Goal: Task Accomplishment & Management: Complete application form

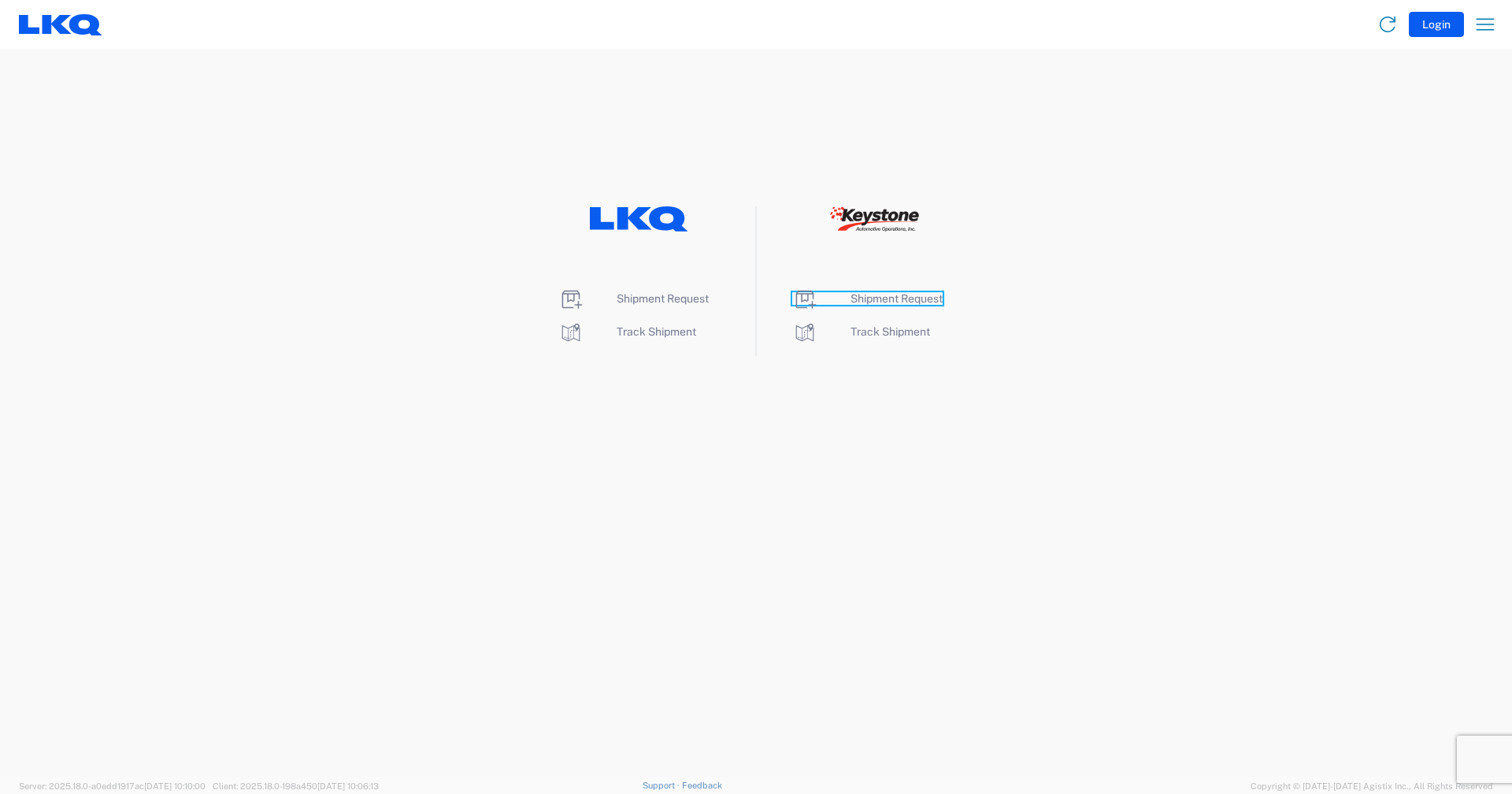
click at [880, 298] on span "Shipment Request" at bounding box center [896, 298] width 92 height 13
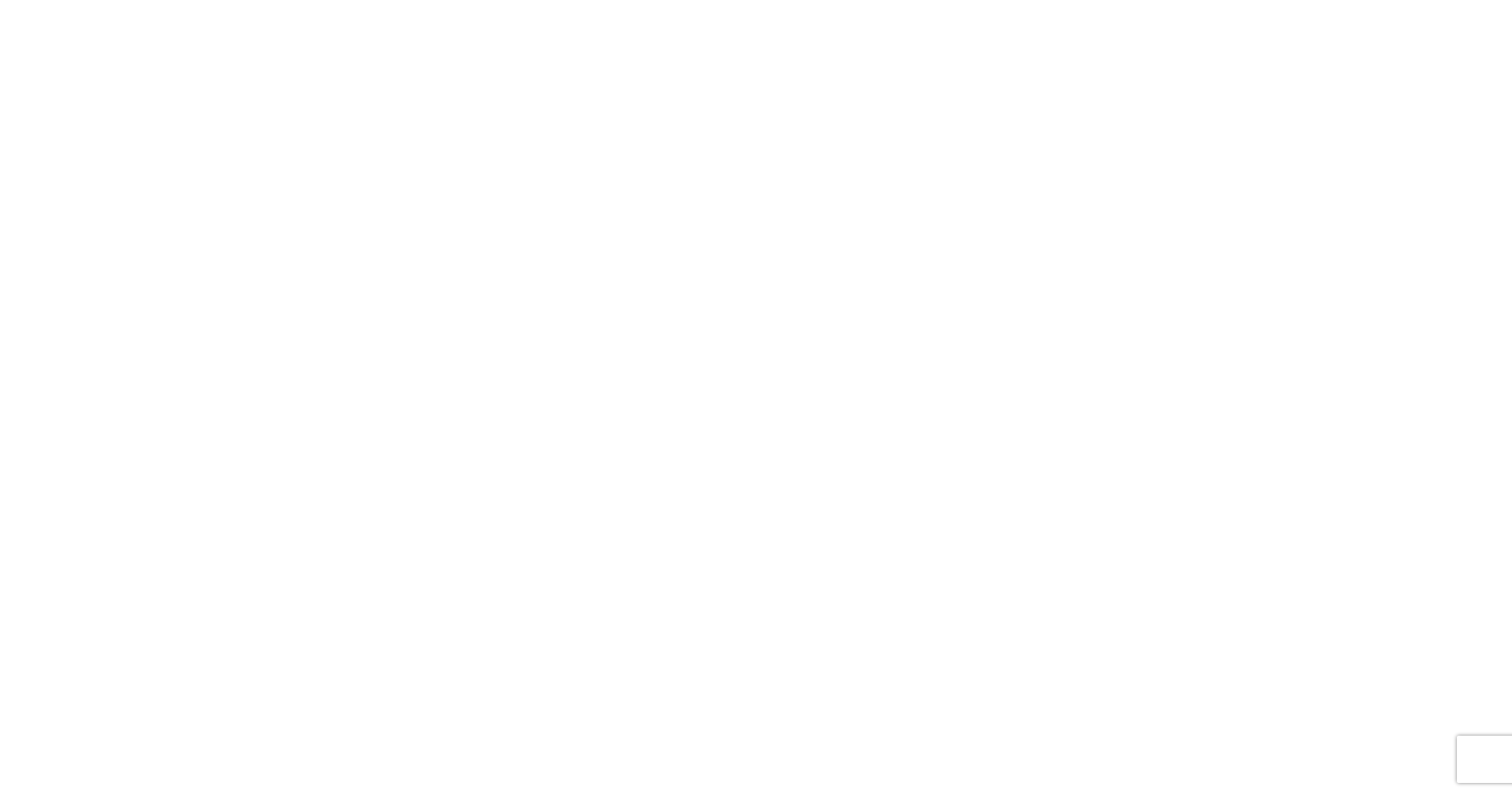
select select "FULL"
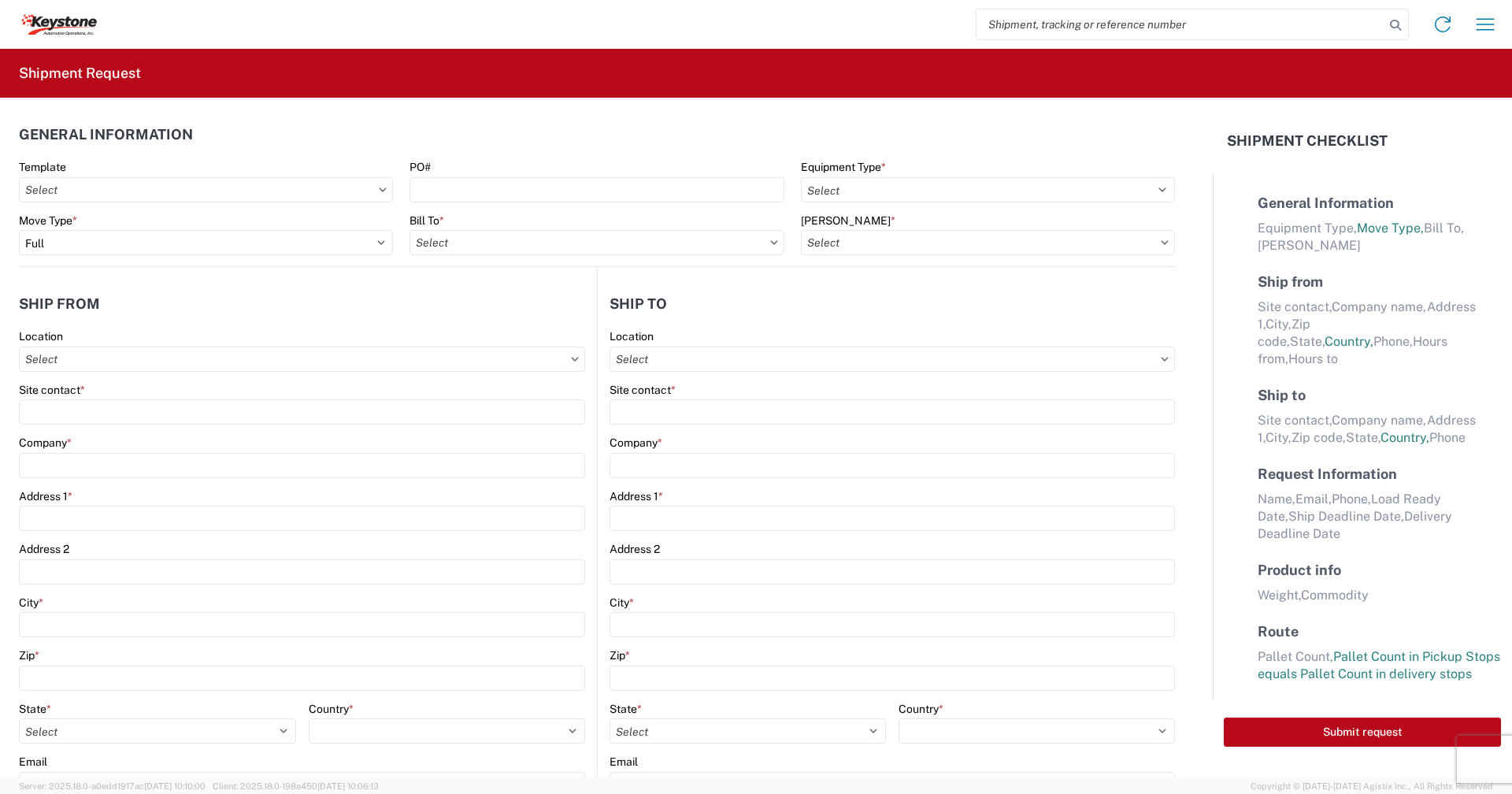
select select "LBS"
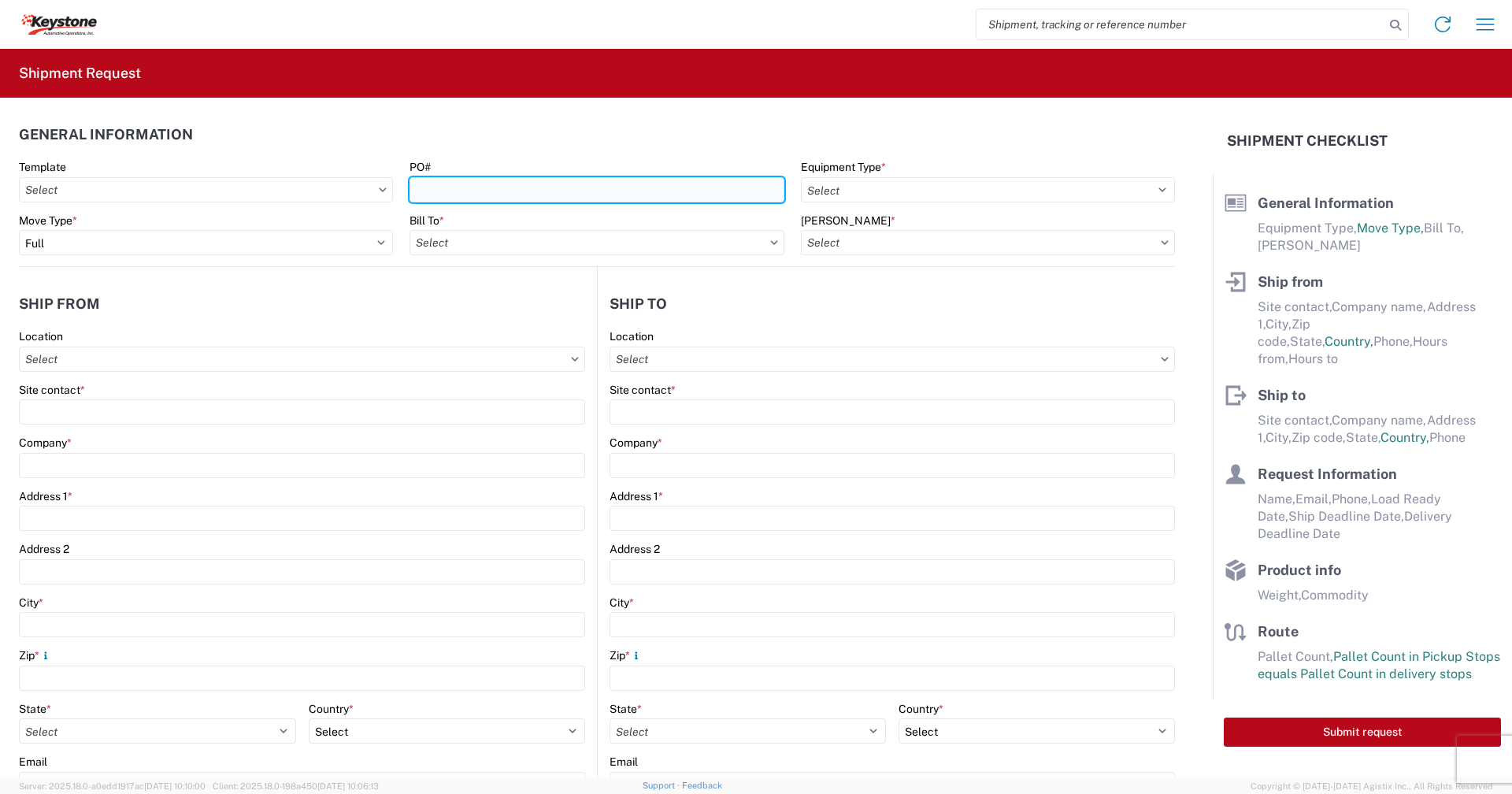
click at [526, 190] on input "PO#" at bounding box center [596, 190] width 374 height 25
type input "2086966([DATE])"
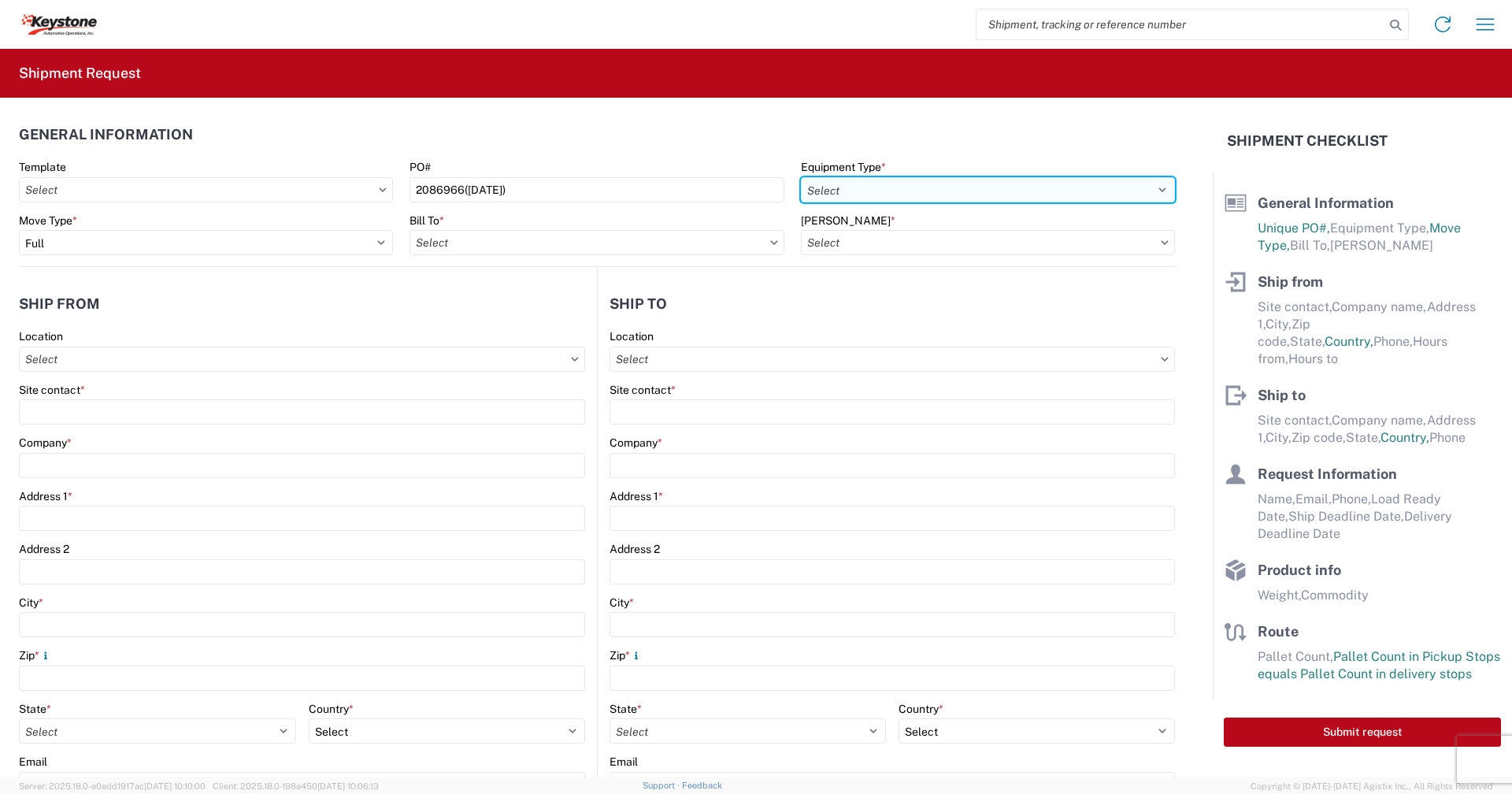
click at [1152, 187] on select "Select 53’ Dry Van Flatbed Dropdeck (van) Lowboy (flatbed) Rail" at bounding box center [988, 190] width 374 height 25
select select "STDV"
click at [801, 178] on select "Select 53’ Dry Van Flatbed Dropdeck (van) Lowboy (flatbed) Rail" at bounding box center [988, 190] width 374 height 25
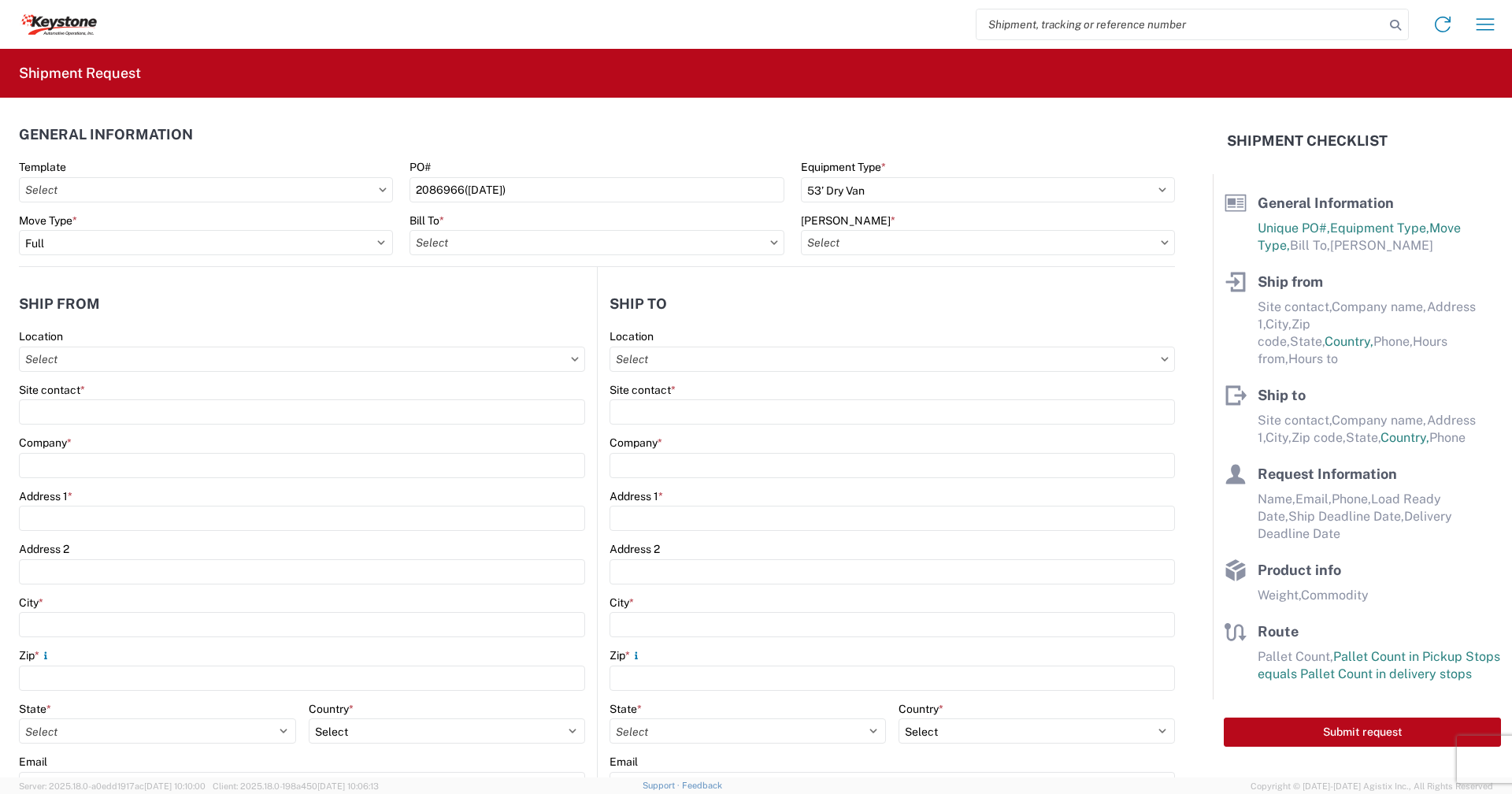
click at [770, 241] on icon at bounding box center [774, 242] width 8 height 5
click at [682, 242] on input "Bill To *" at bounding box center [596, 242] width 374 height 25
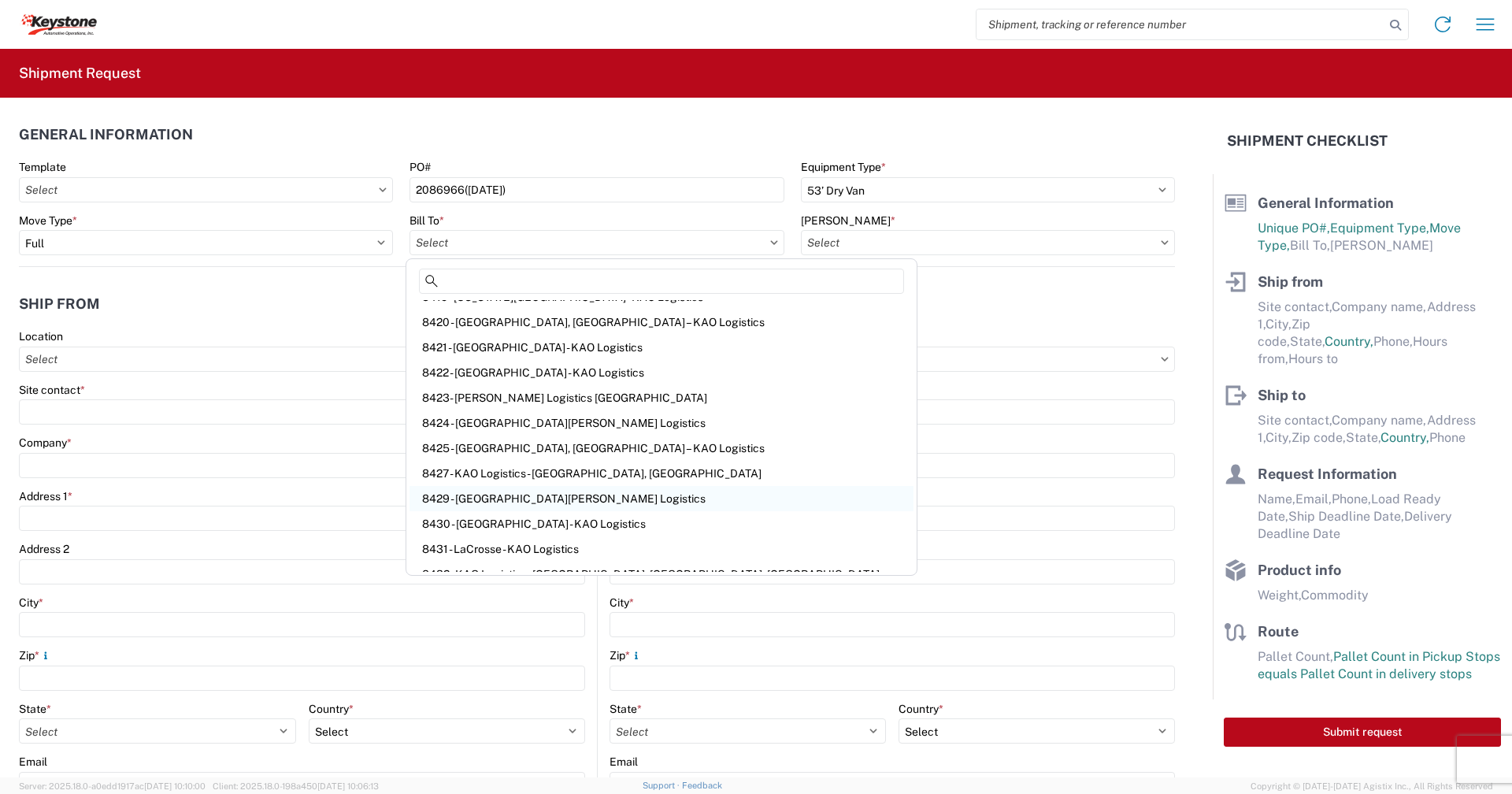
scroll to position [472, 0]
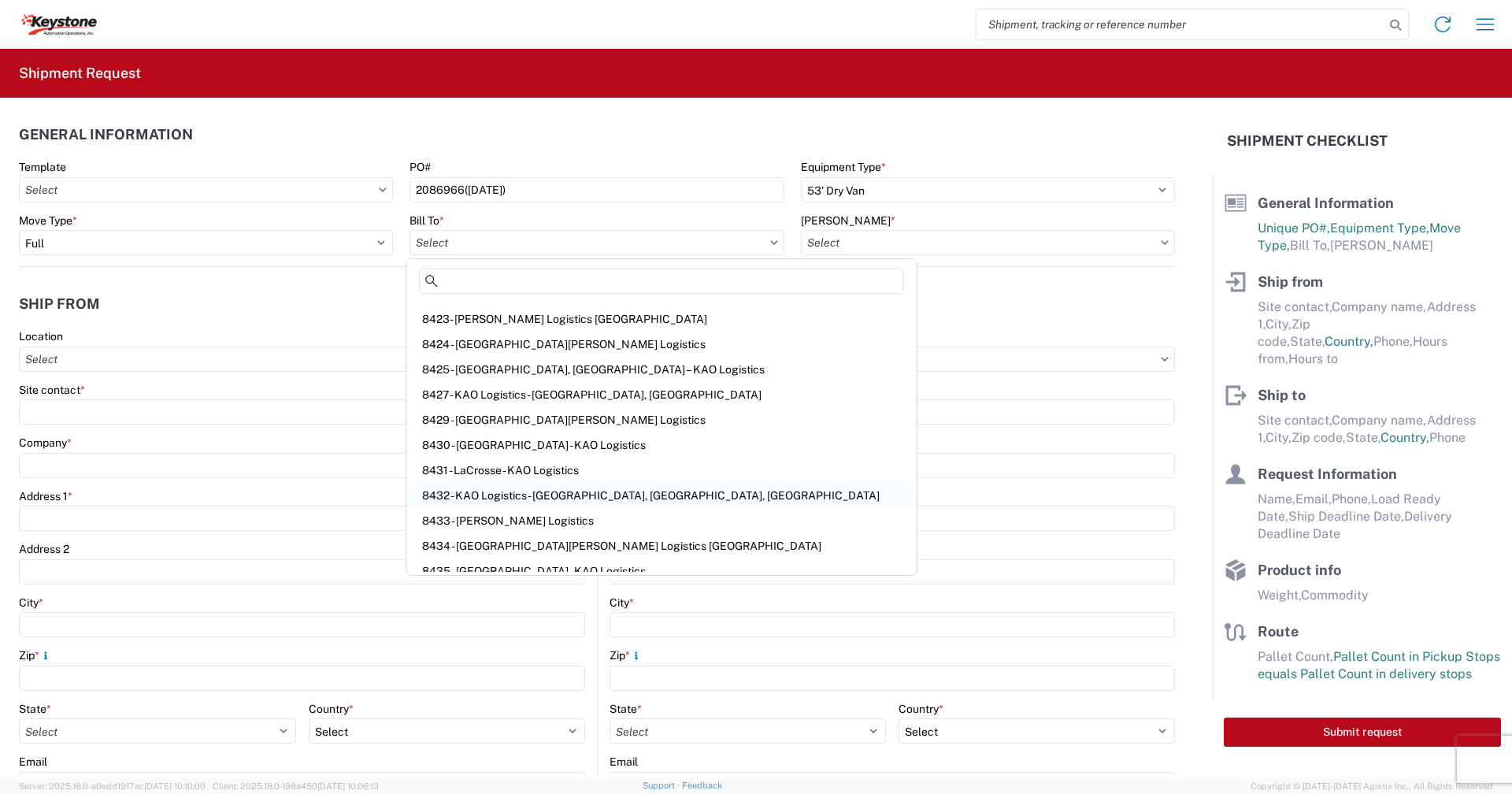
click at [559, 494] on div "8432 - KAO Logistics - [GEOGRAPHIC_DATA], [GEOGRAPHIC_DATA], [GEOGRAPHIC_DATA]" at bounding box center [661, 496] width 504 height 25
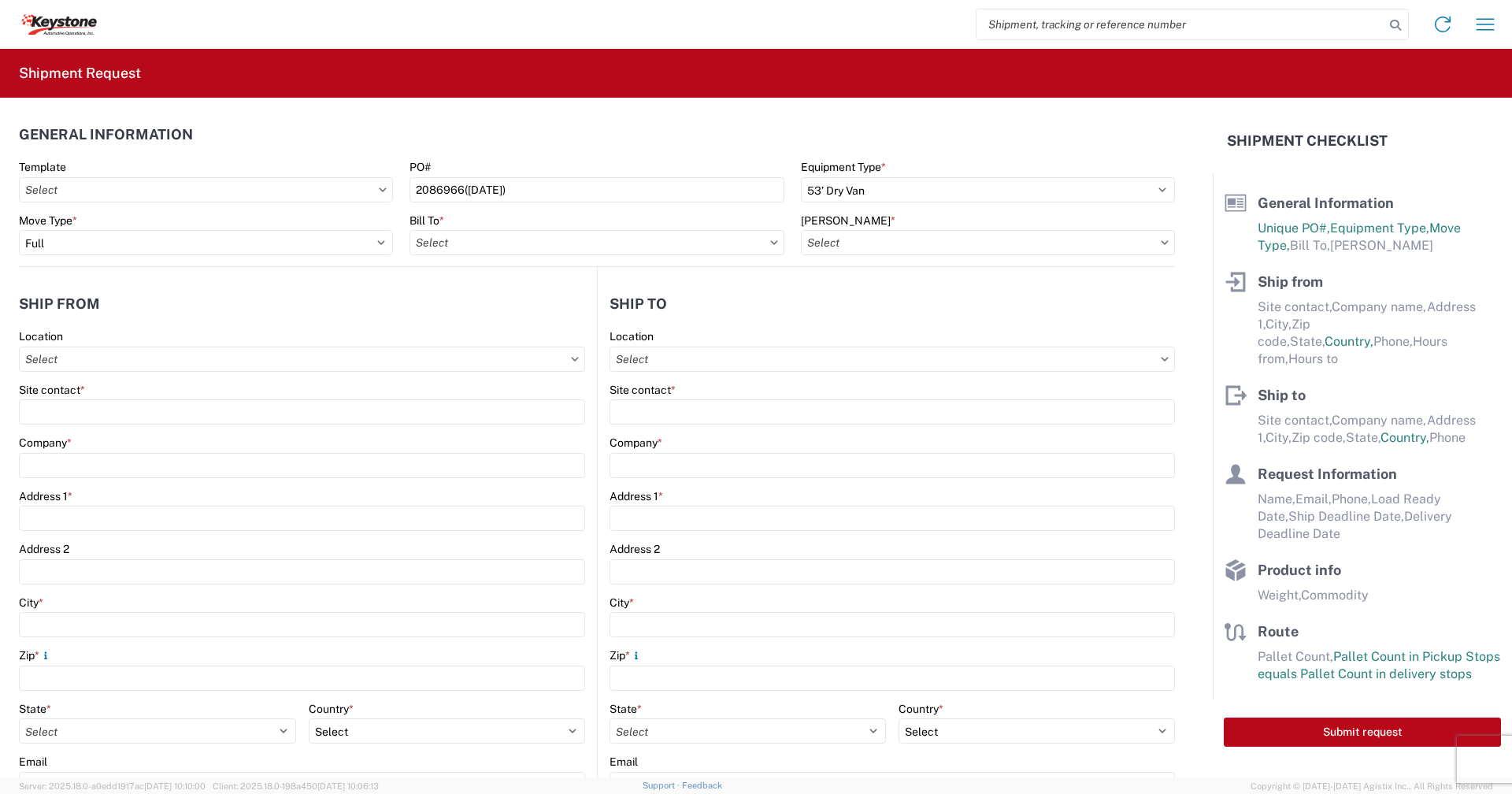
type input "8432 - KAO Logistics - [GEOGRAPHIC_DATA], [GEOGRAPHIC_DATA], [GEOGRAPHIC_DATA]"
click at [1153, 245] on input "[PERSON_NAME] *" at bounding box center [988, 242] width 374 height 25
click at [998, 280] on input at bounding box center [935, 281] width 257 height 25
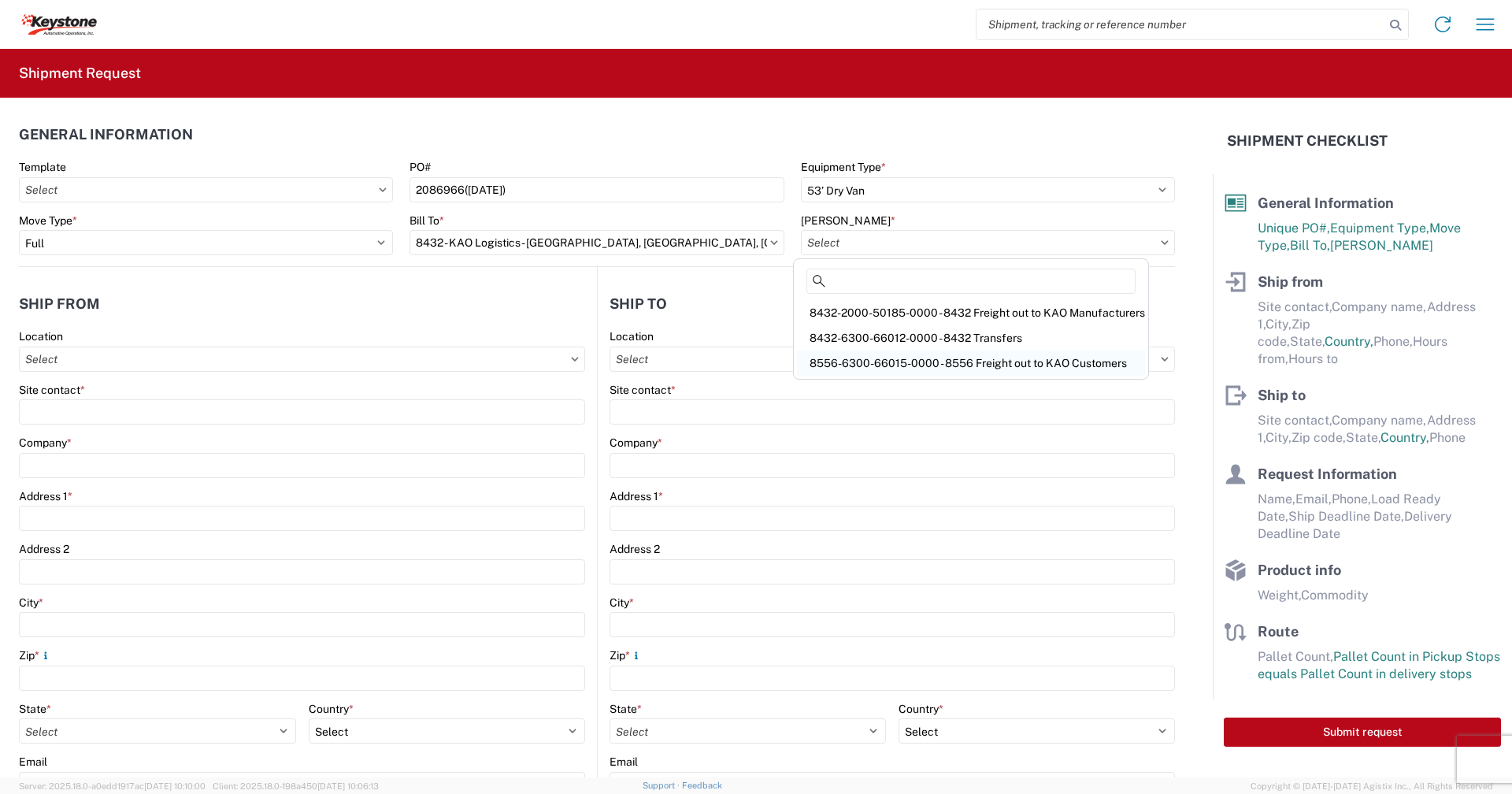
click at [874, 358] on div "8556-6300-66015-0000 - 8556 Freight out to KAO Customers" at bounding box center [971, 363] width 349 height 25
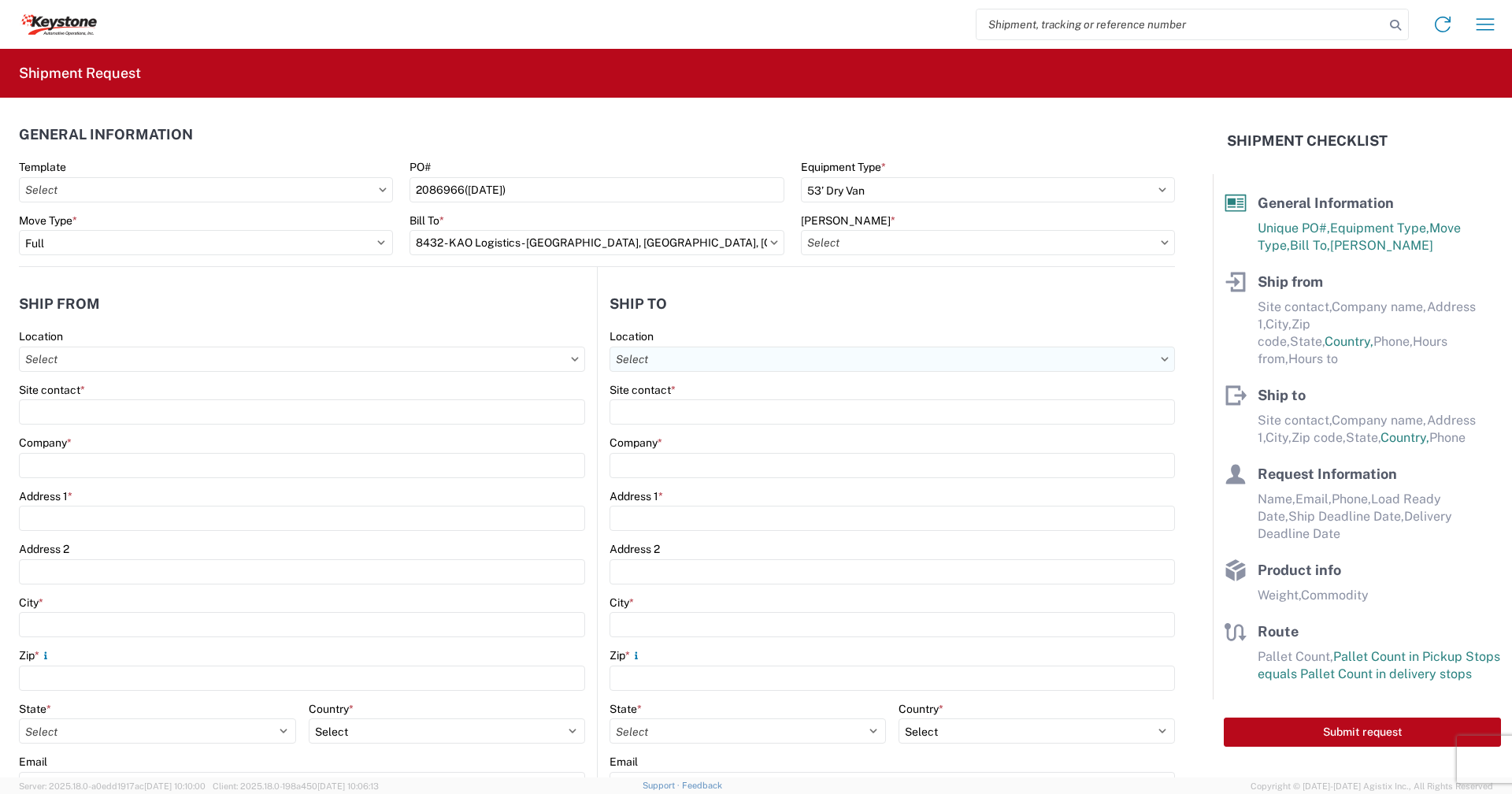
type input "8556-6300-66015-0000 - 8556 Freight out to KAO Customers"
click at [572, 357] on icon at bounding box center [574, 359] width 7 height 4
click at [481, 359] on input "Location" at bounding box center [302, 359] width 567 height 25
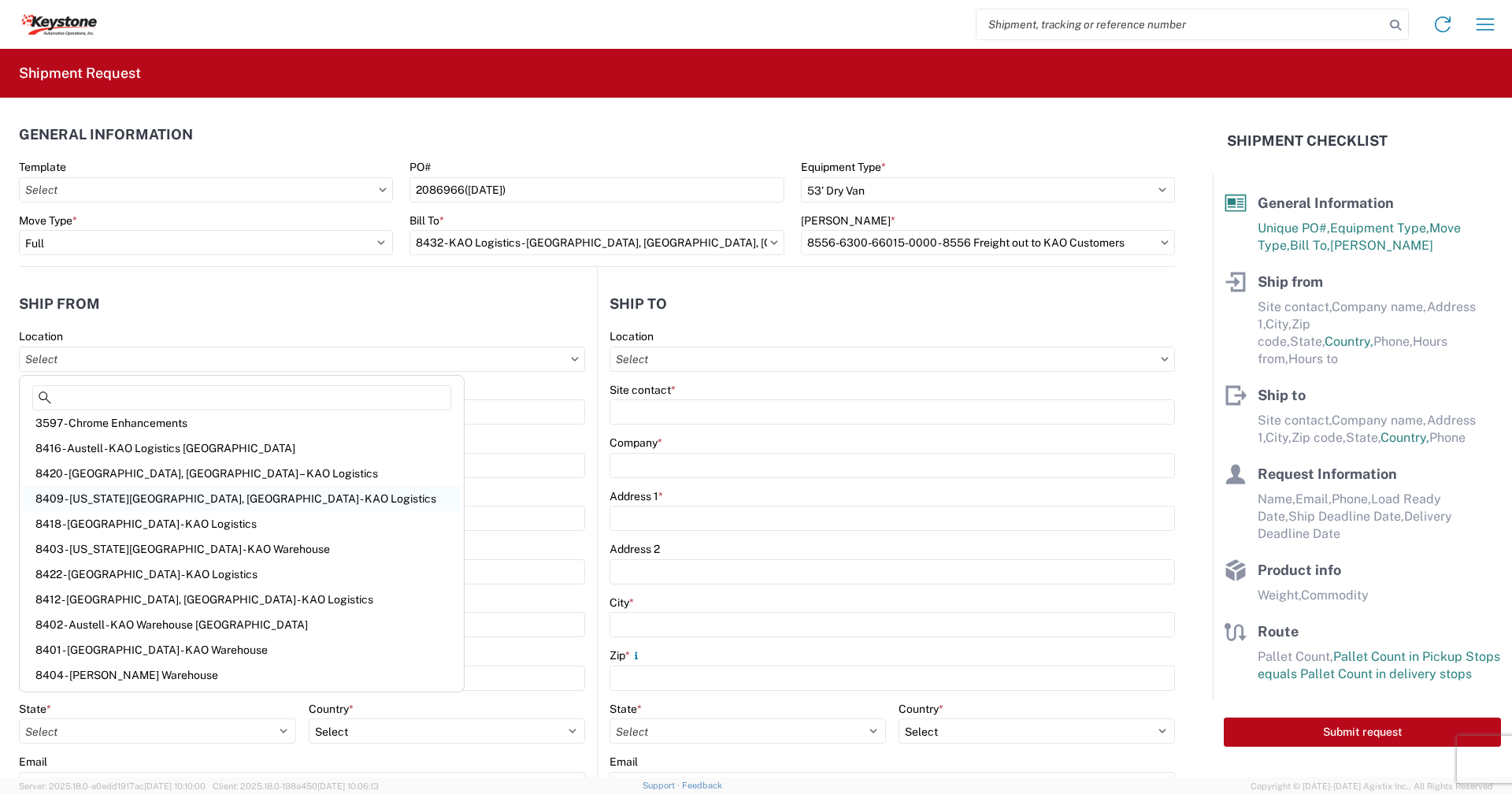
scroll to position [233, 0]
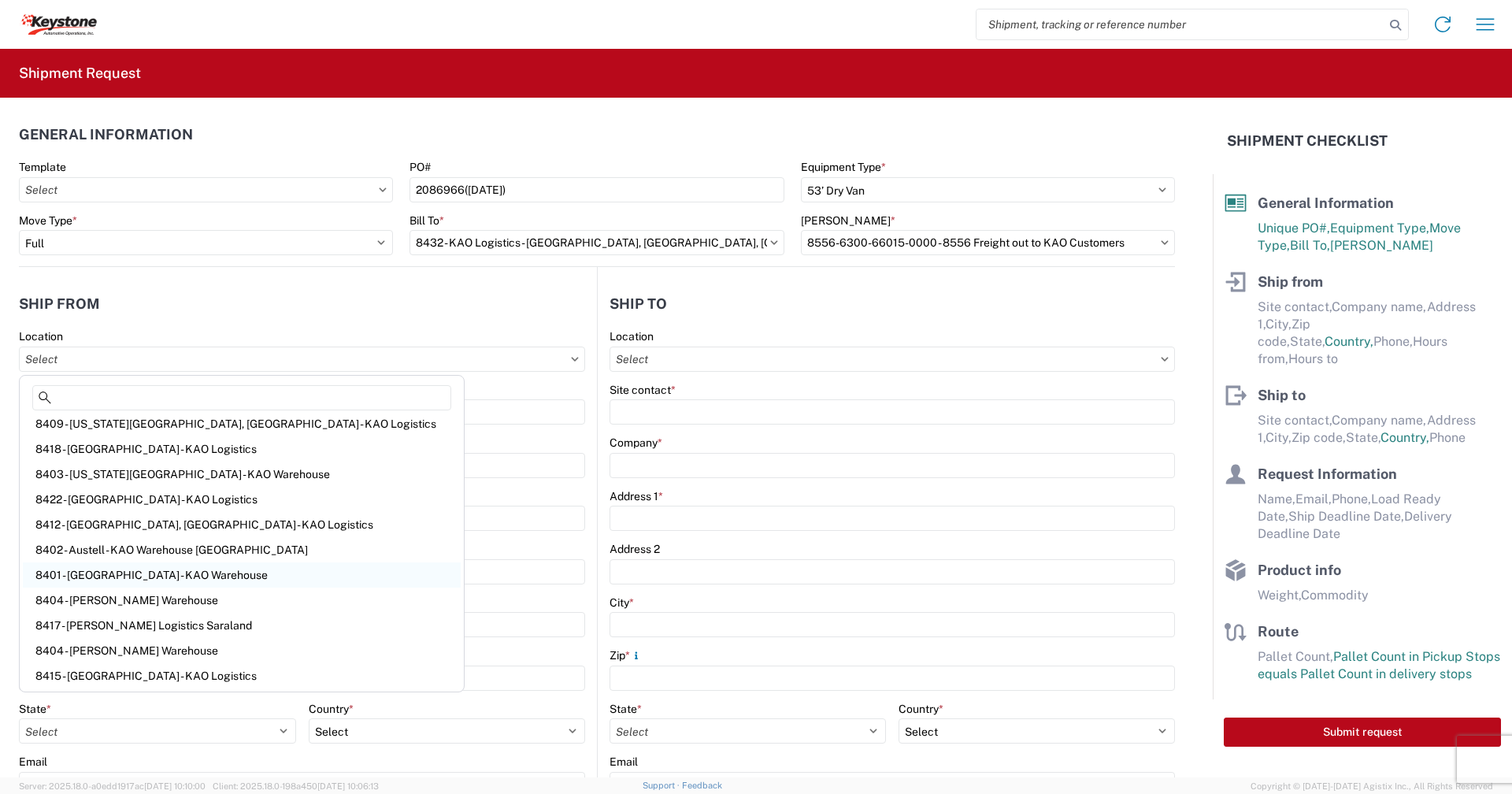
click at [138, 572] on div "8401 - [GEOGRAPHIC_DATA] - KAO Warehouse" at bounding box center [242, 575] width 438 height 25
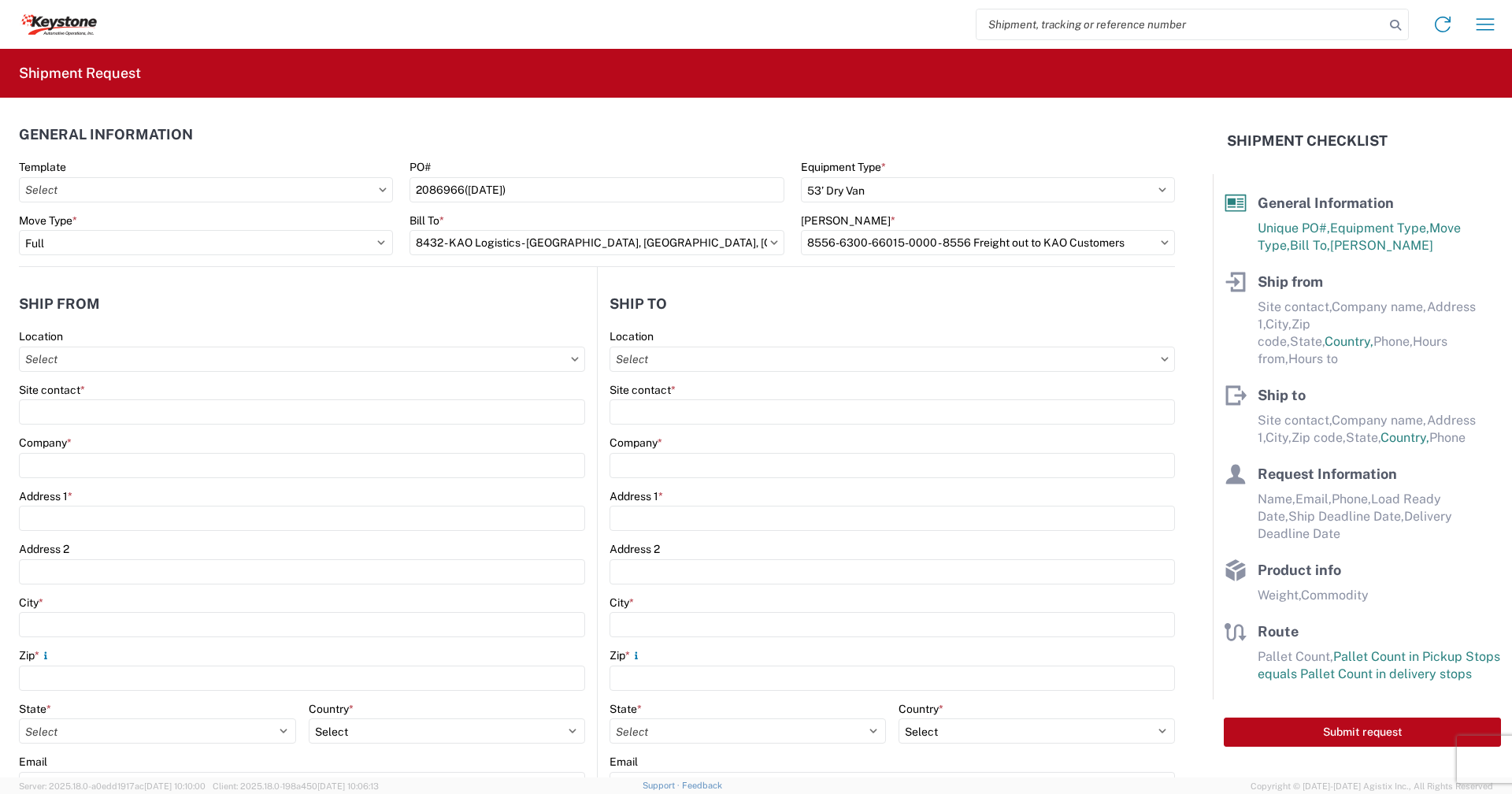
type input "8401 - [GEOGRAPHIC_DATA] - KAO Warehouse"
type input "KAO"
type input "[STREET_ADDRESS][PERSON_NAME]"
type input "[GEOGRAPHIC_DATA]"
type input "18643"
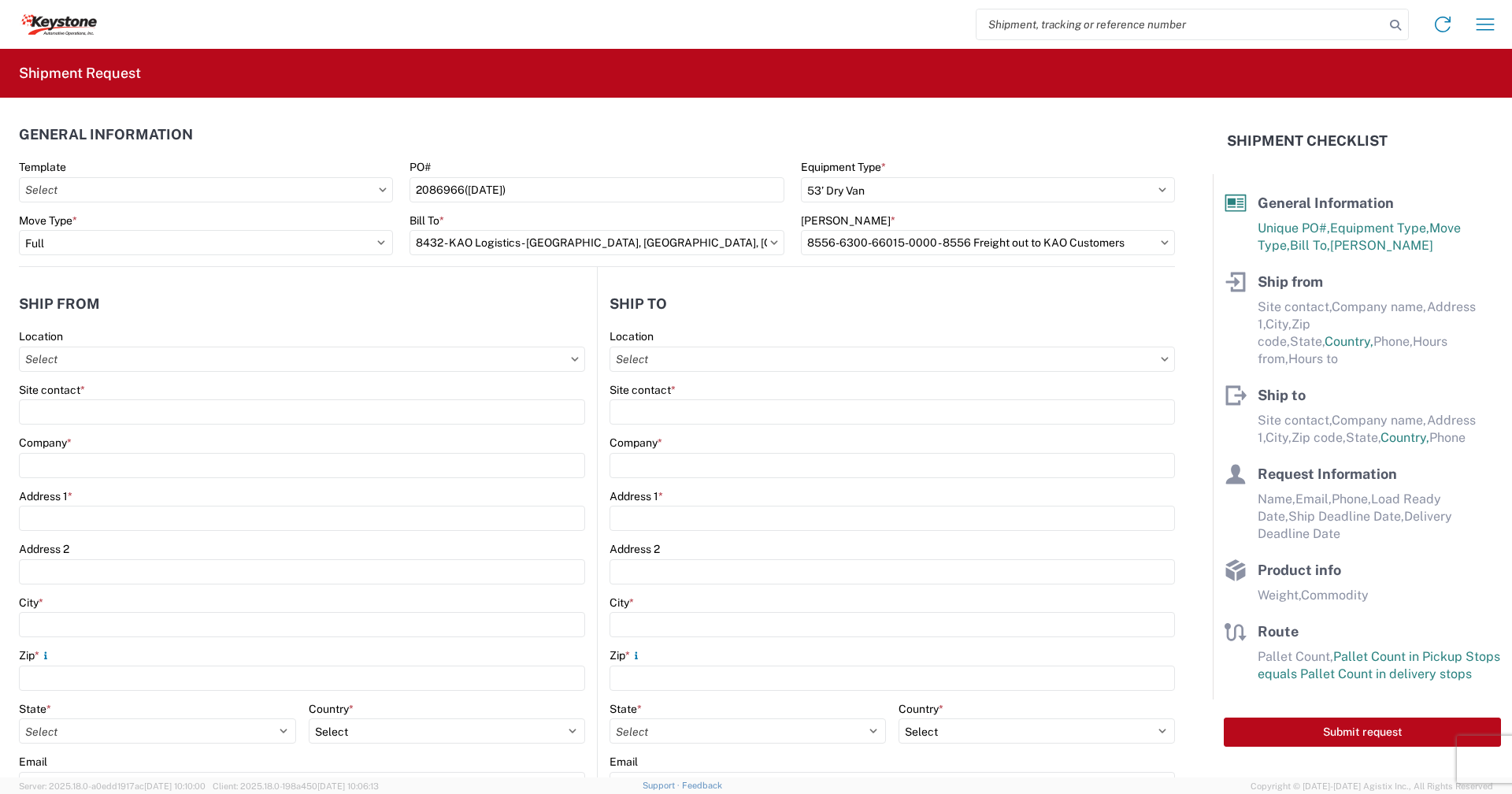
select select "PA"
select select "US"
type input "07:00"
type input "17:00"
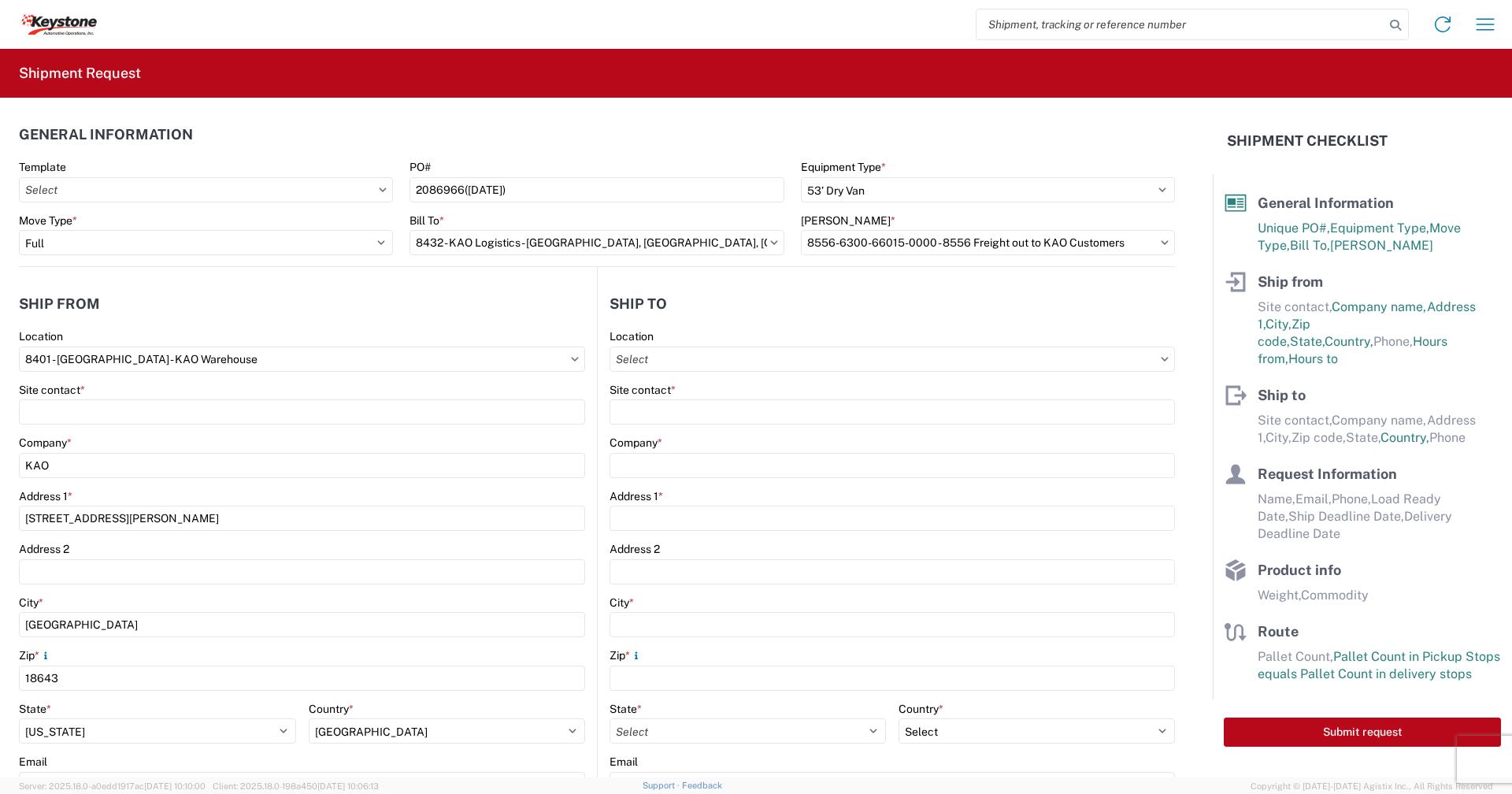
click at [1161, 357] on icon at bounding box center [1164, 359] width 8 height 5
click at [971, 356] on input "Location" at bounding box center [892, 359] width 566 height 25
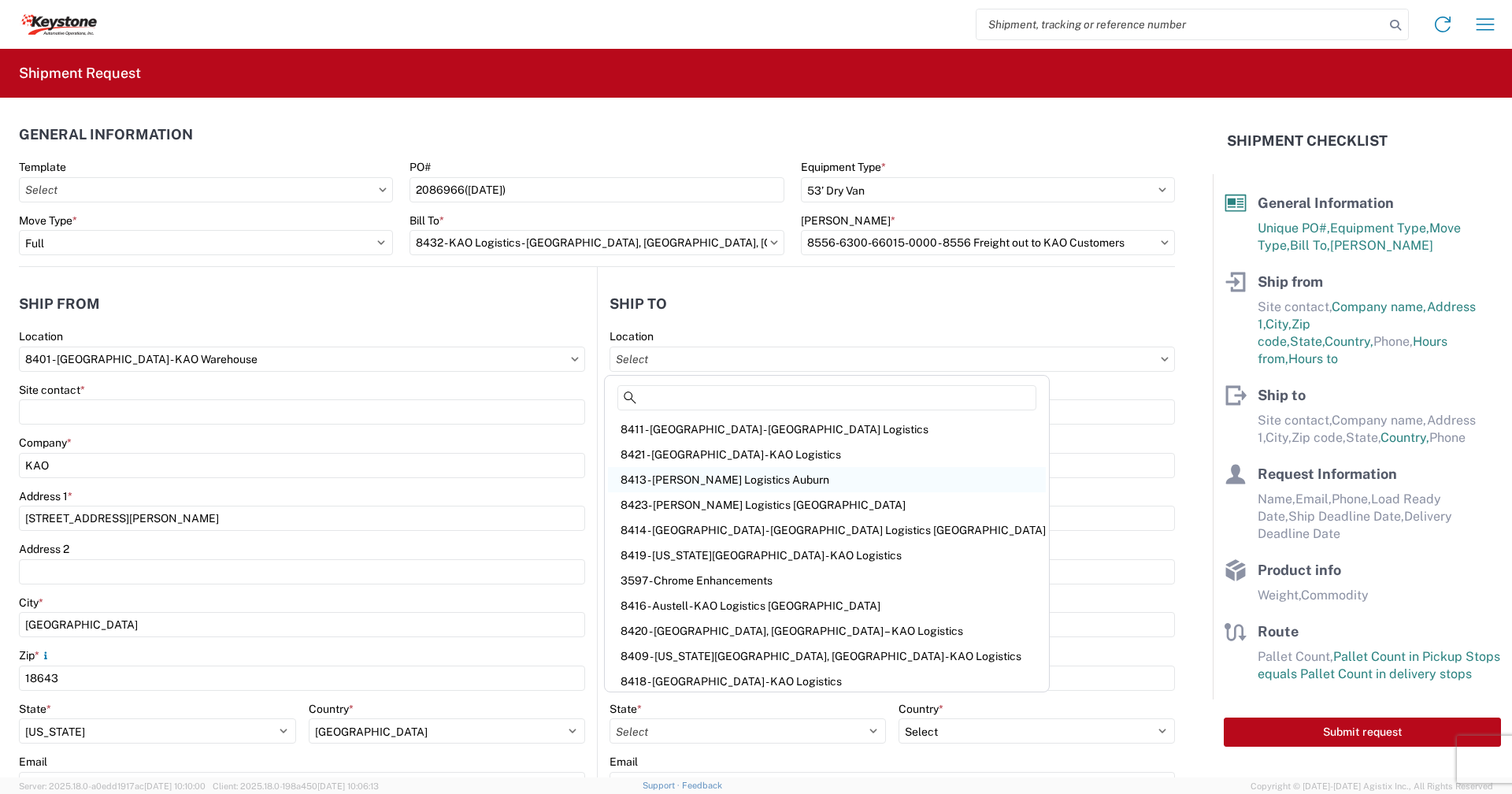
click at [699, 479] on div "8413 - [PERSON_NAME] Logistics Auburn" at bounding box center [827, 480] width 438 height 25
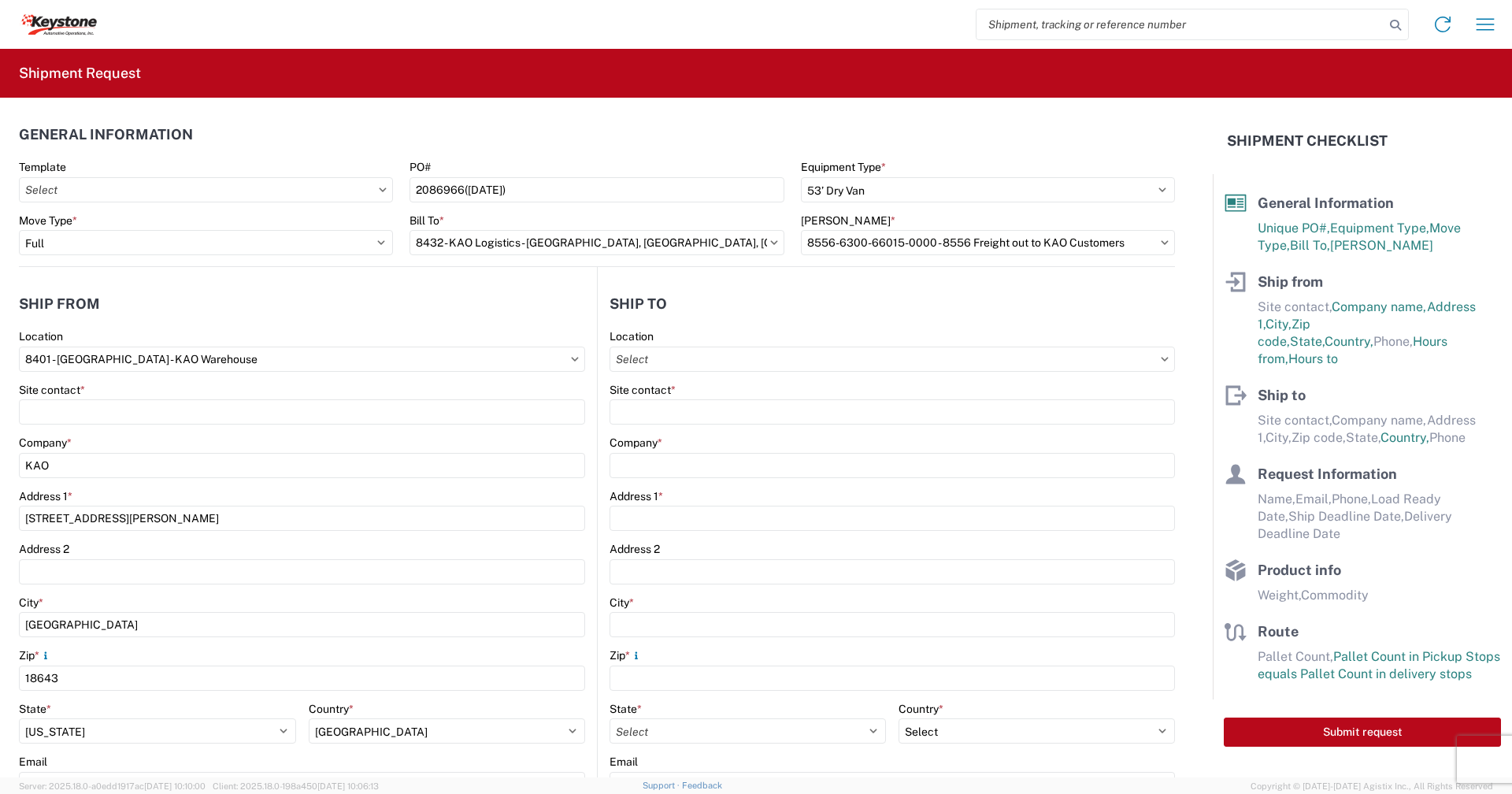
type input "8413 - [PERSON_NAME] Logistics Auburn"
type input "KAO"
type input "[STREET_ADDRESS]"
type input "Sterling"
type input "01564"
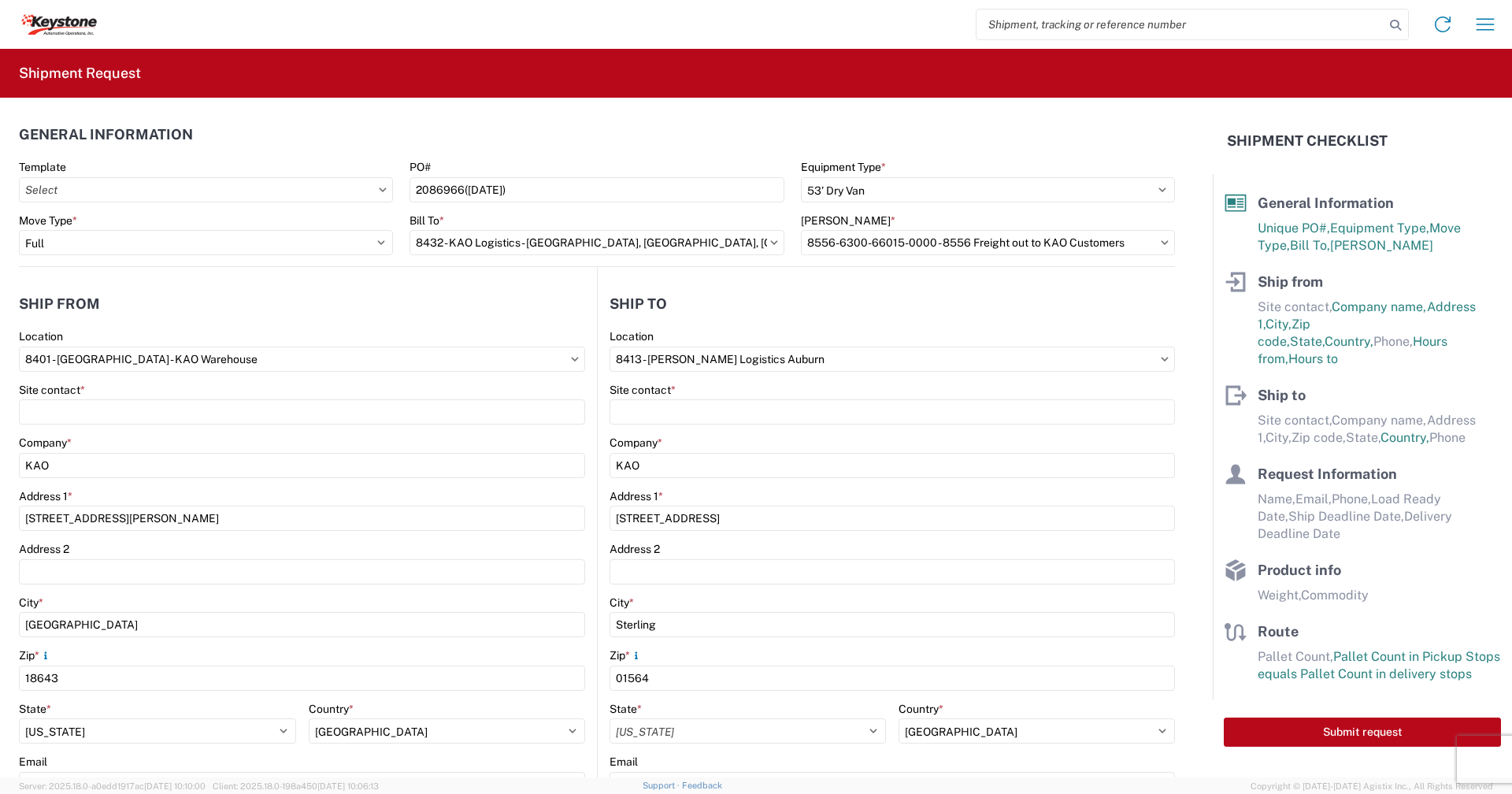
select select "US"
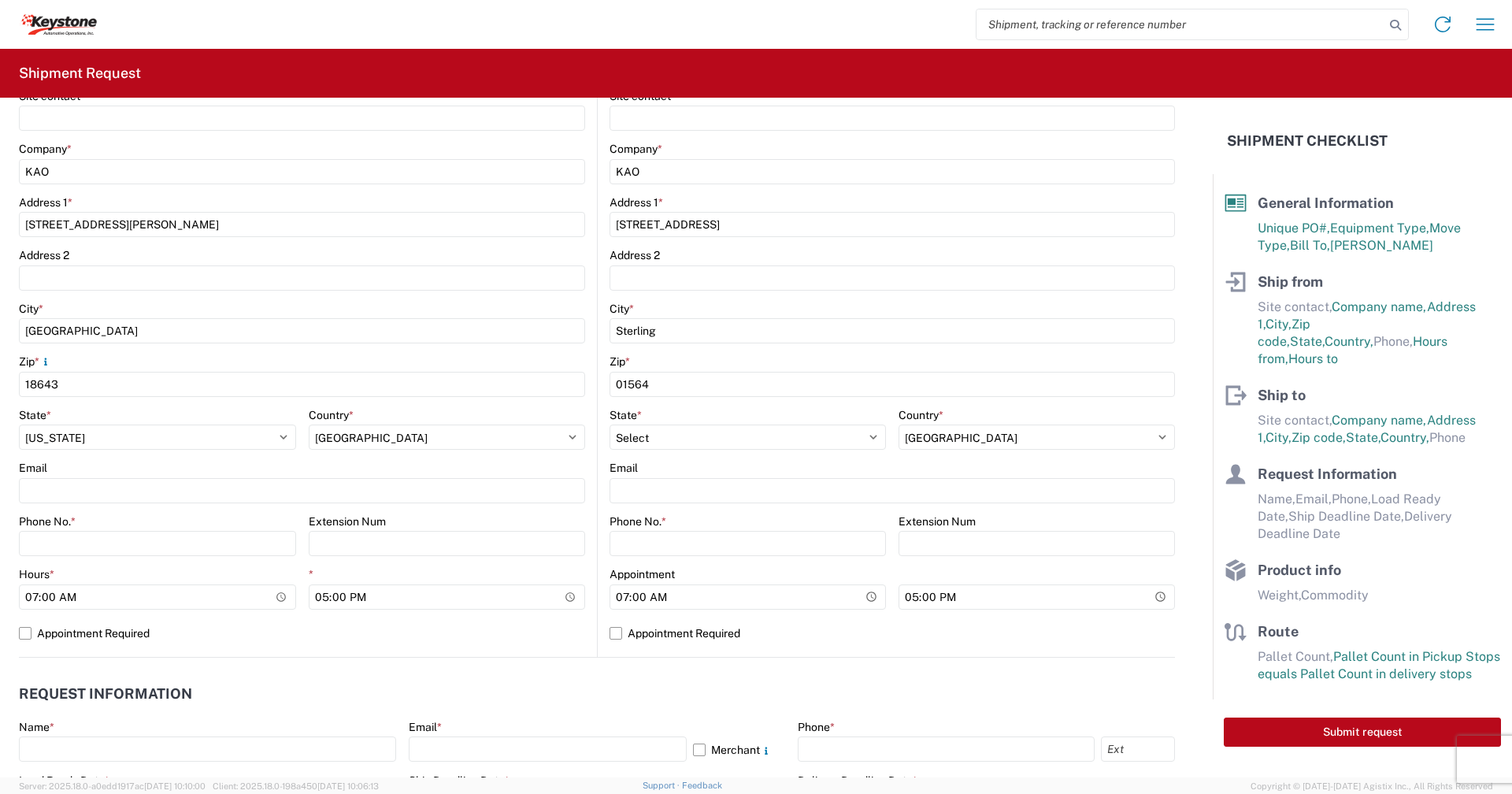
scroll to position [315, 0]
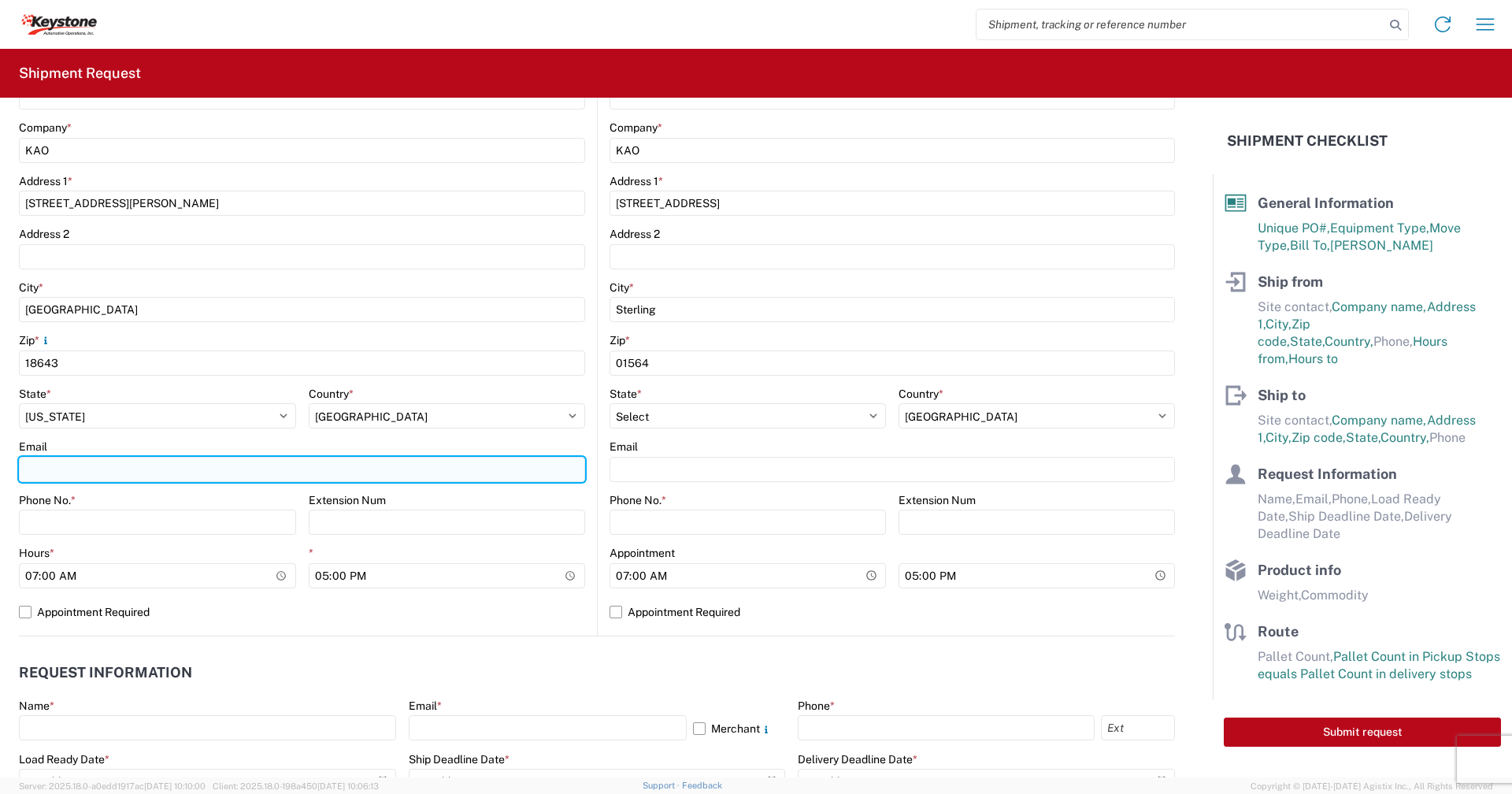
click at [155, 468] on input "Email" at bounding box center [302, 469] width 567 height 25
type input "[EMAIL_ADDRESS][DOMAIN_NAME]"
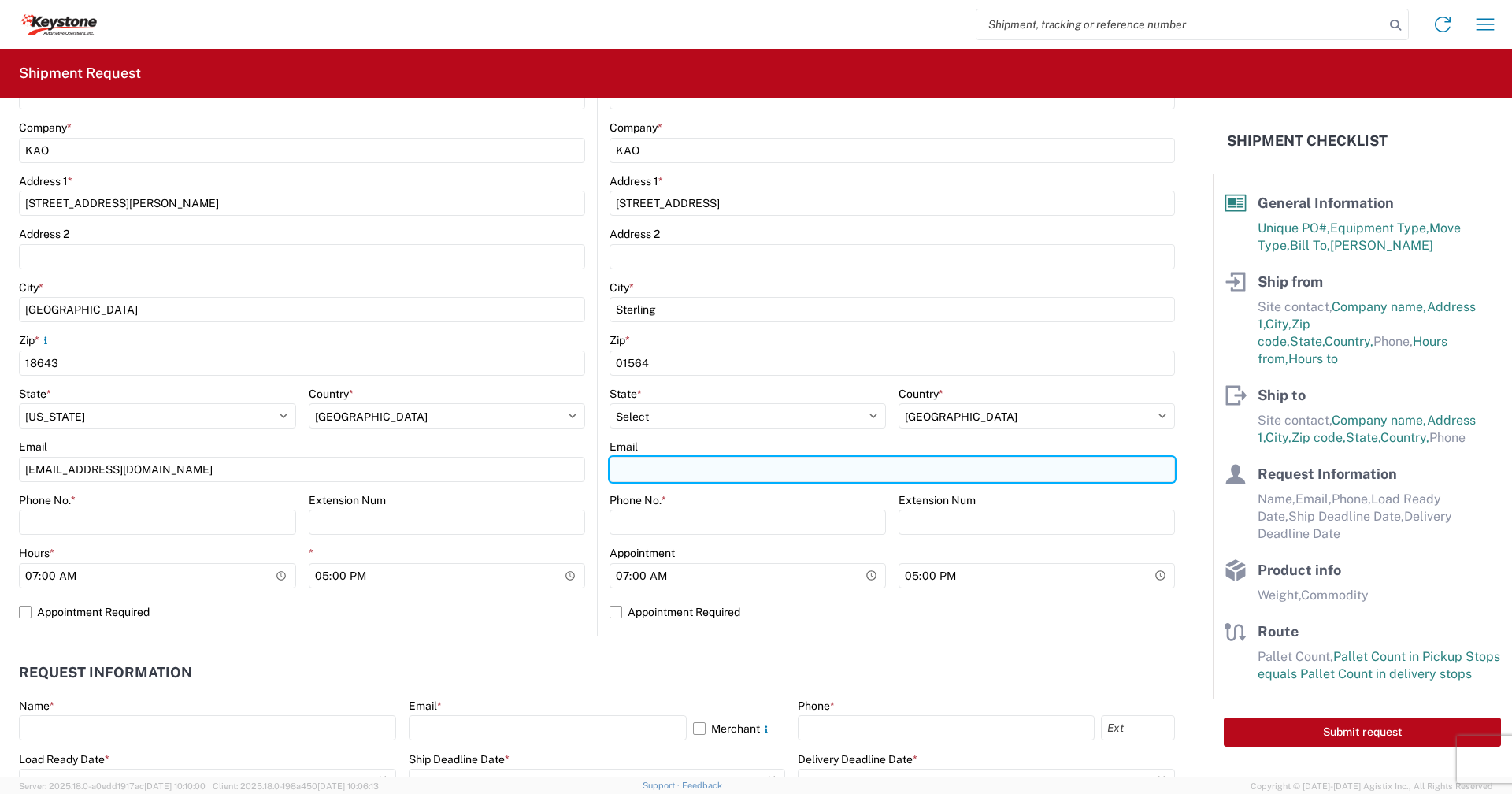
click at [638, 474] on input "Email" at bounding box center [892, 469] width 566 height 25
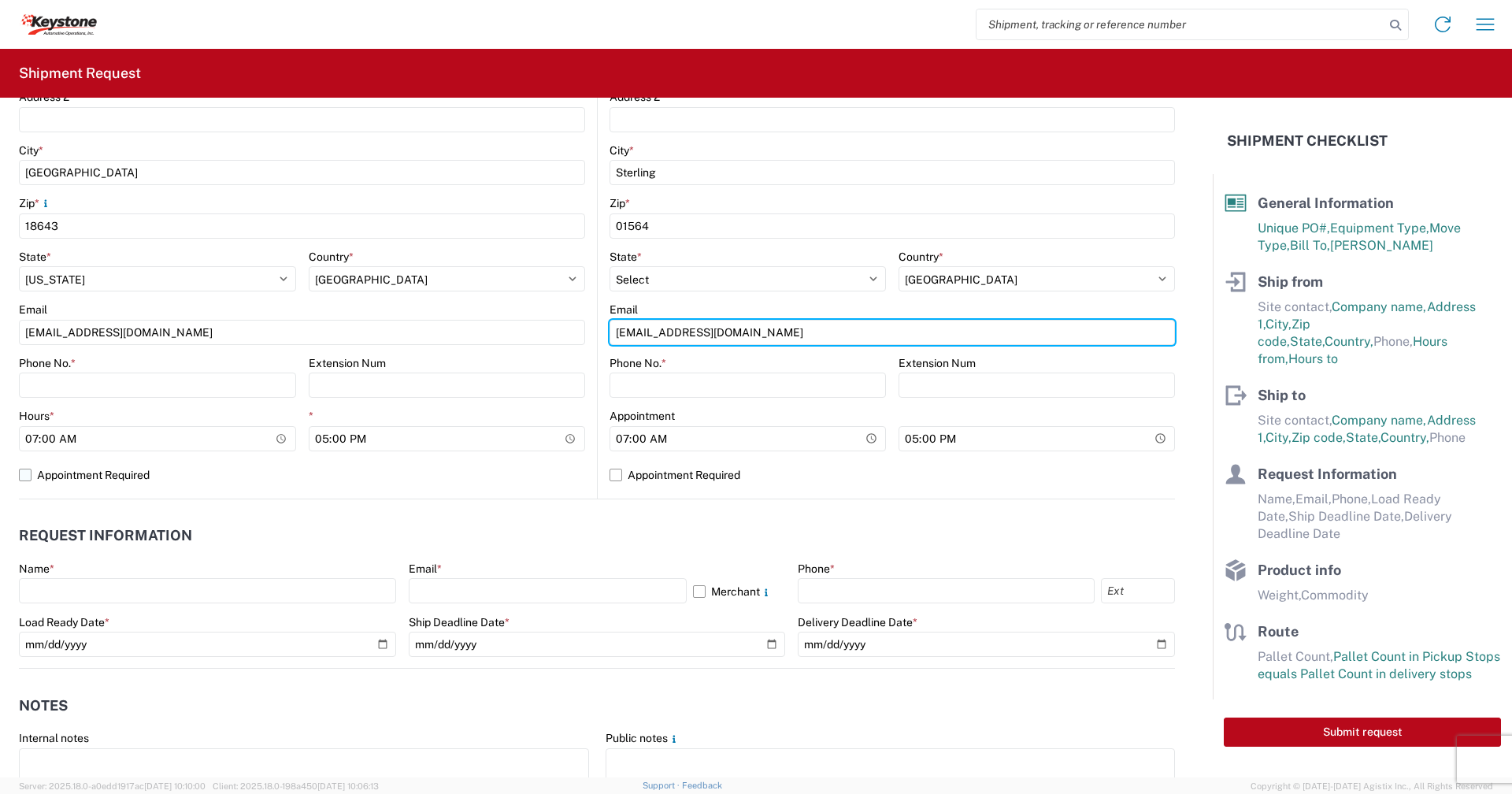
scroll to position [472, 0]
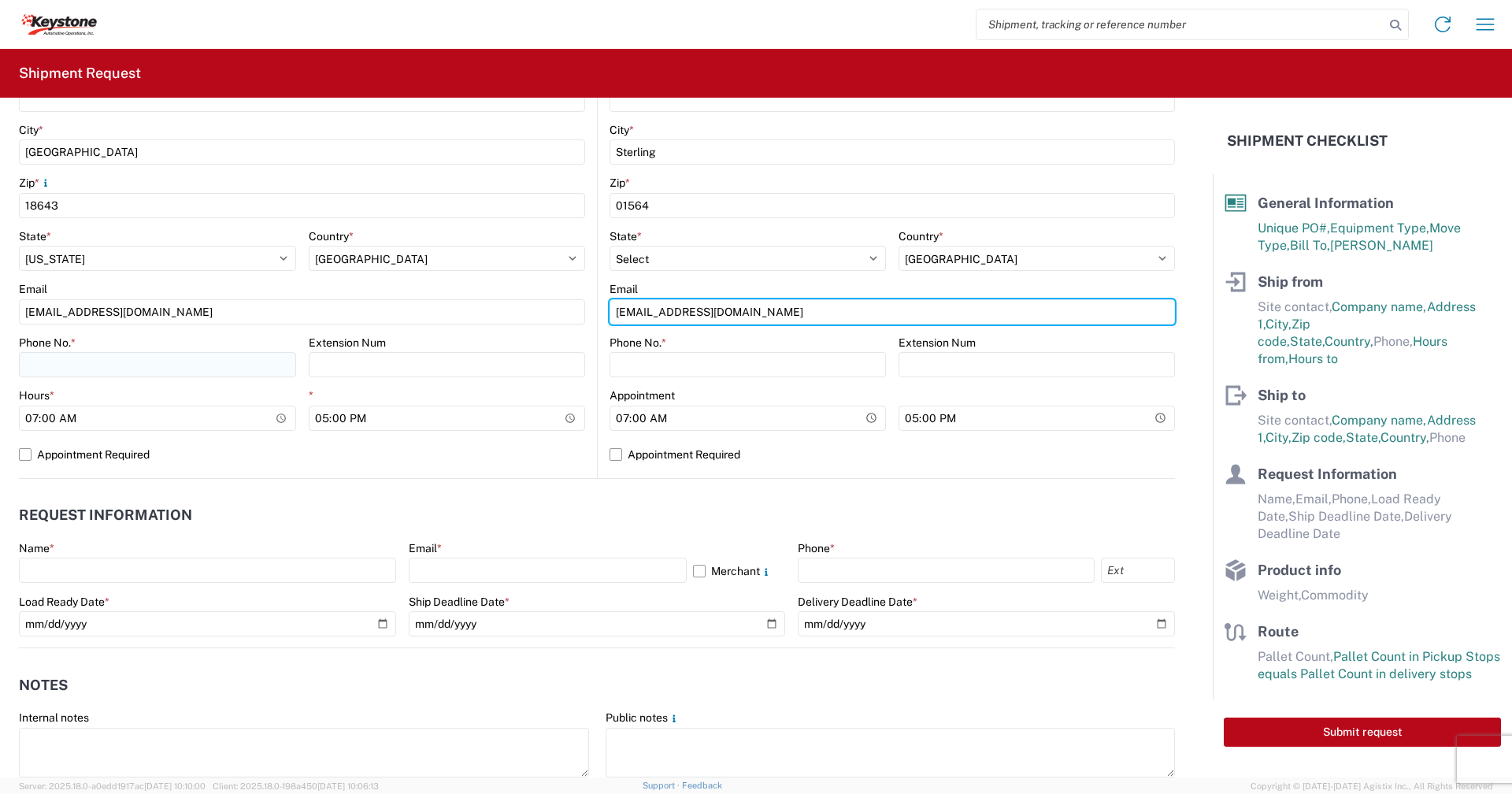
type input "[EMAIL_ADDRESS][DOMAIN_NAME]"
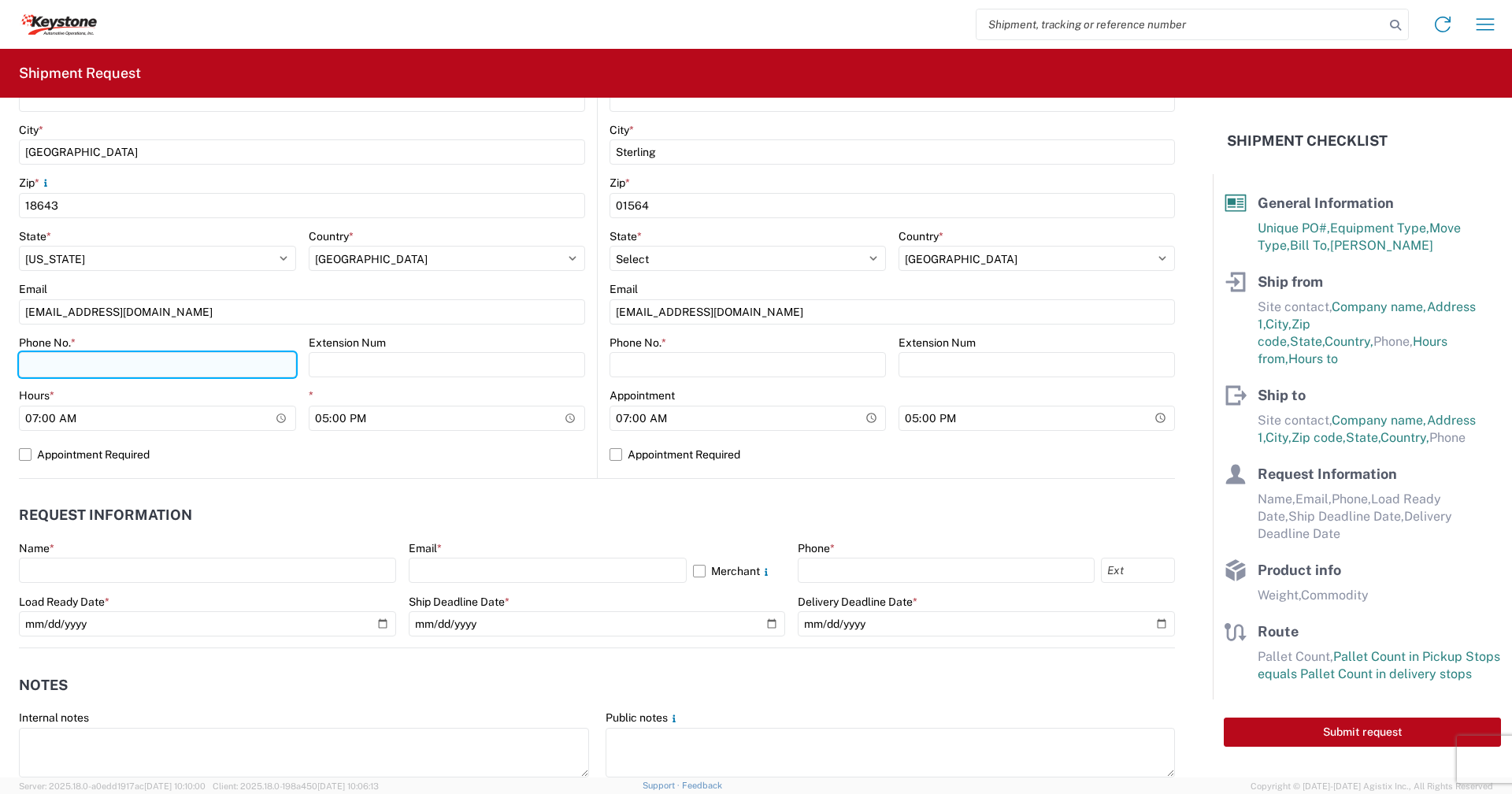
click at [179, 364] on input "Phone No. *" at bounding box center [157, 365] width 277 height 25
type input "[PHONE_NUMBER]"
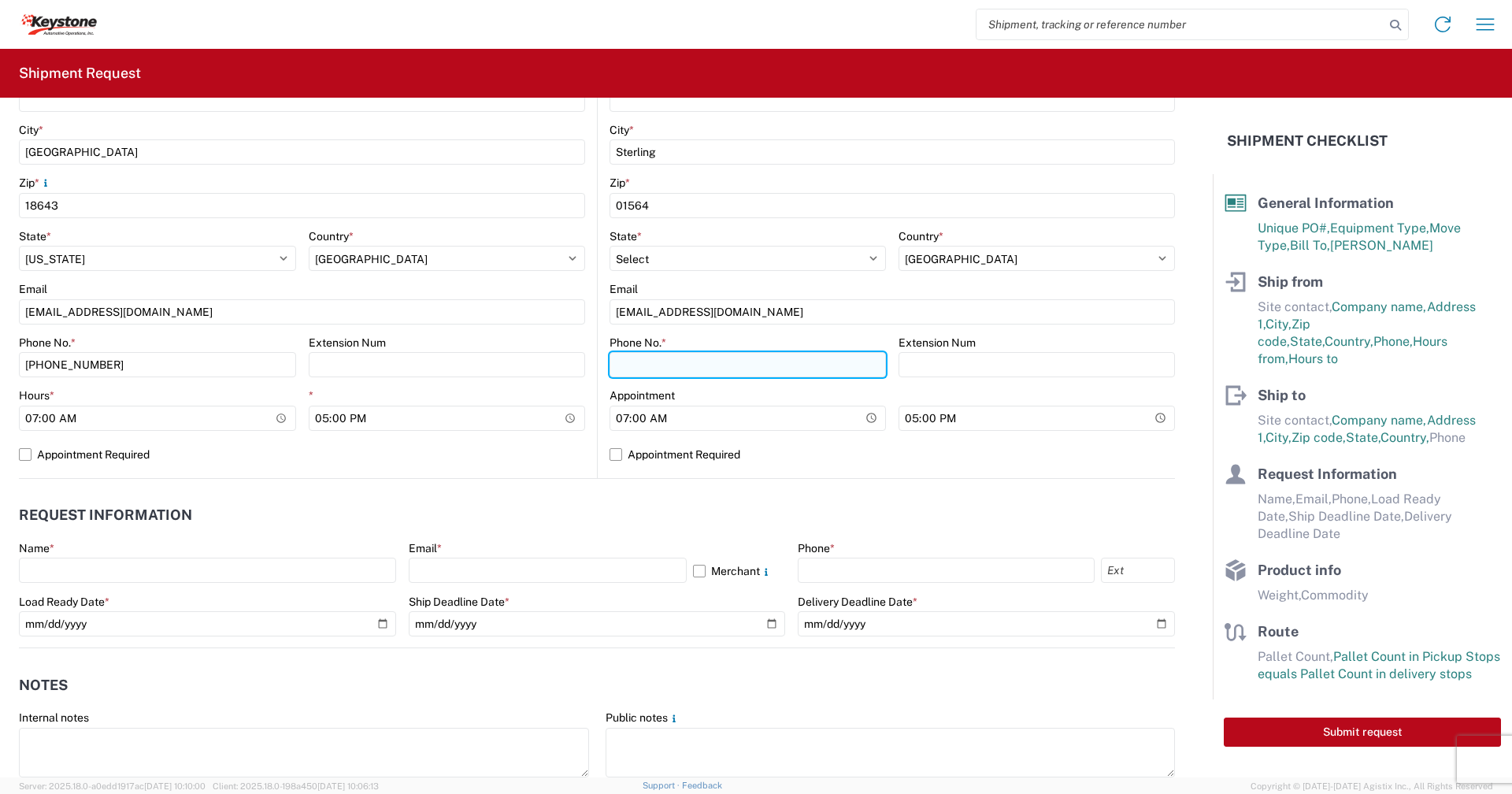
click at [648, 368] on input "Phone No. *" at bounding box center [747, 365] width 276 height 25
type input "[PHONE_NUMBER]"
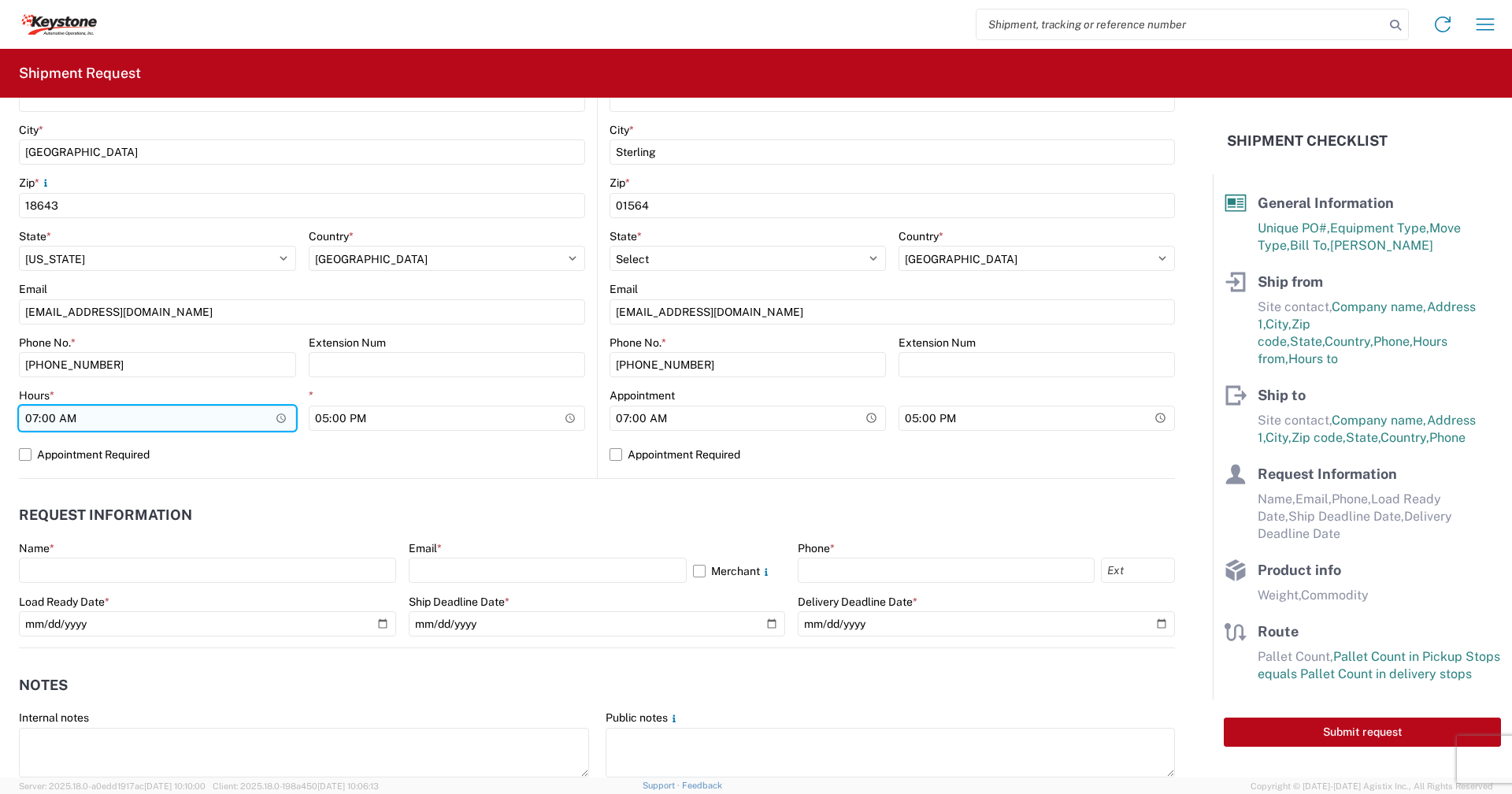
click at [280, 417] on input "07:00" at bounding box center [157, 418] width 277 height 25
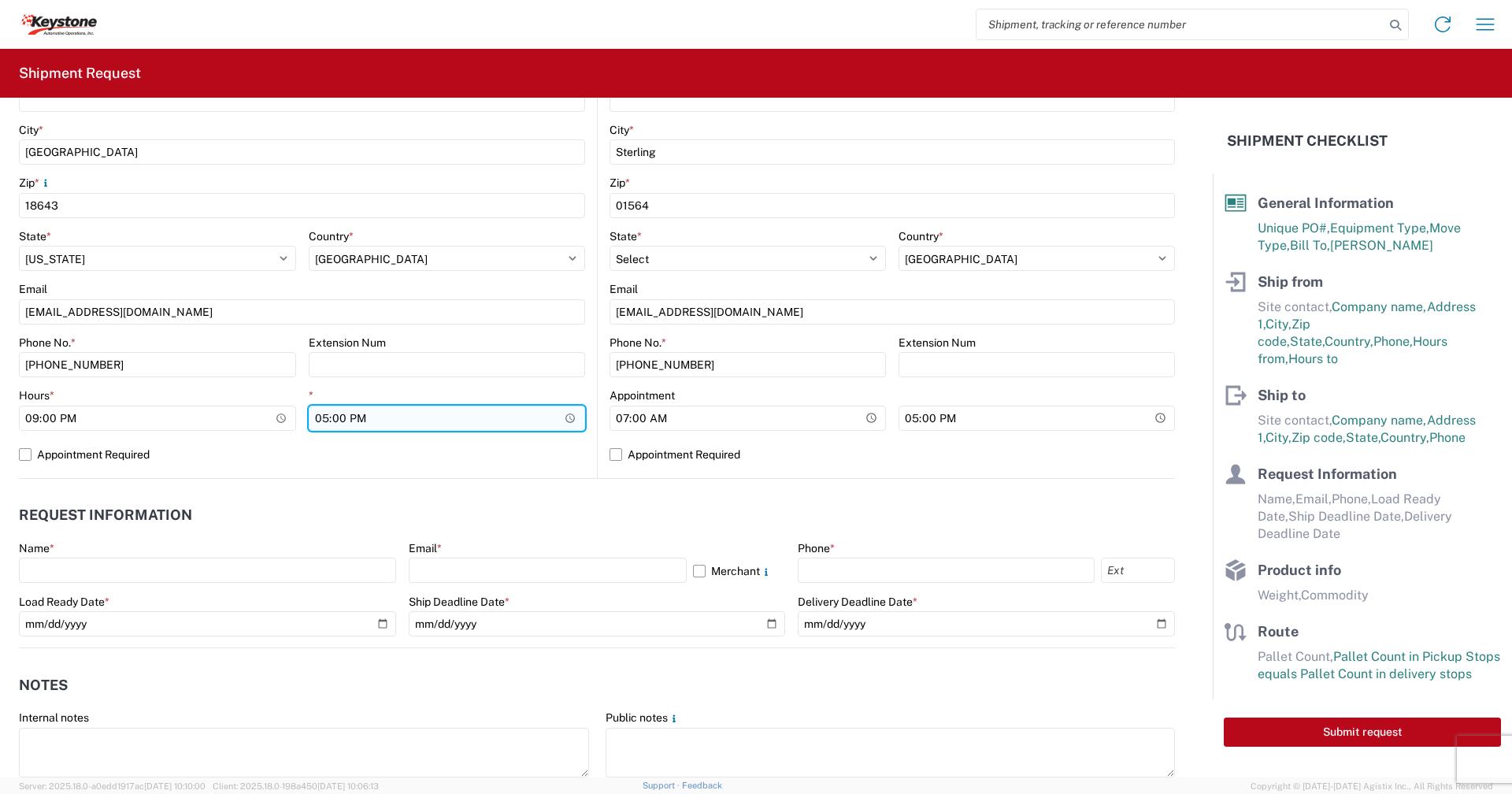
type input "21:00"
click at [569, 416] on input "17:00" at bounding box center [447, 418] width 277 height 25
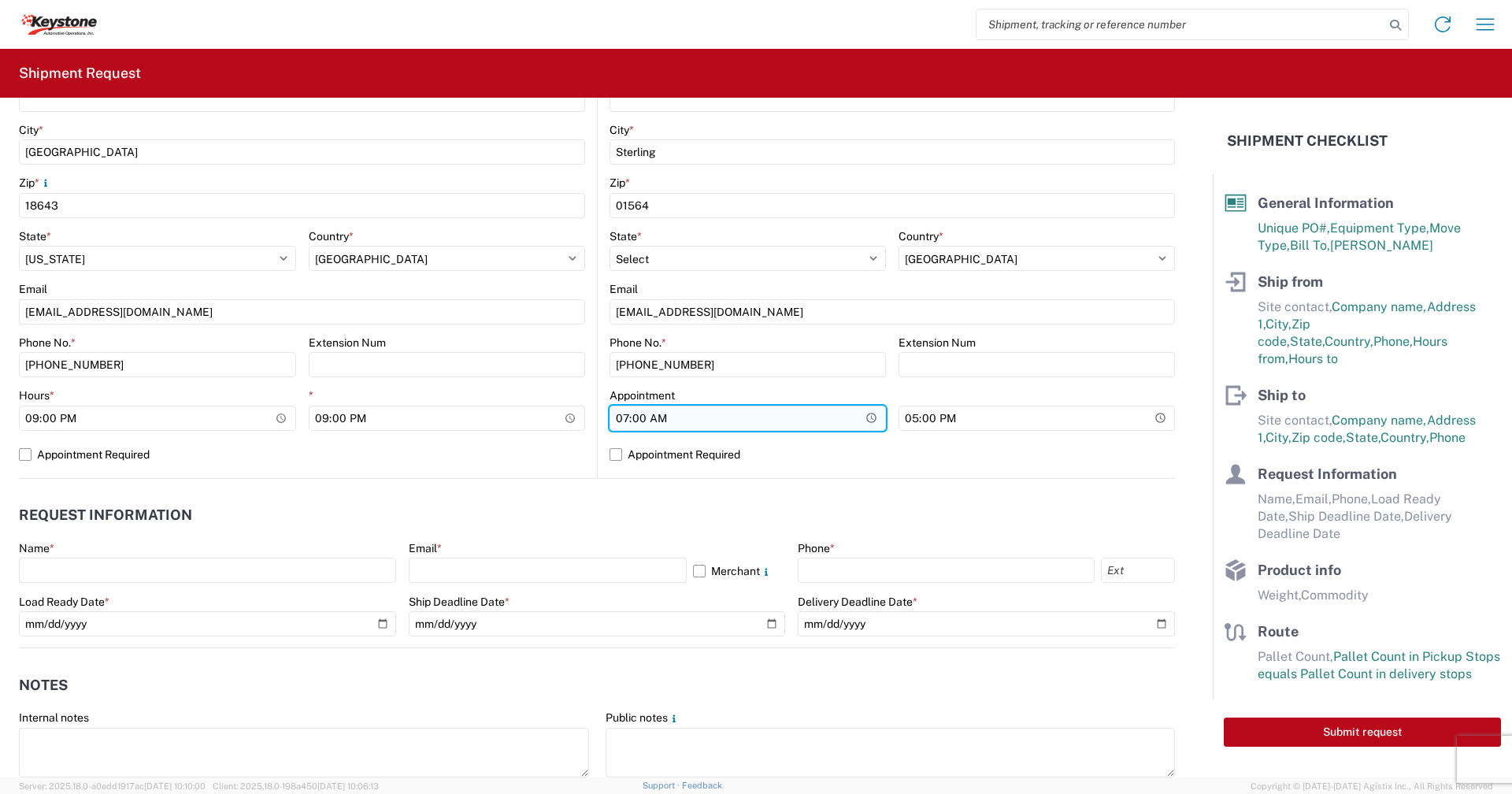
type input "21:00"
click at [861, 417] on input "07:00" at bounding box center [747, 418] width 276 height 25
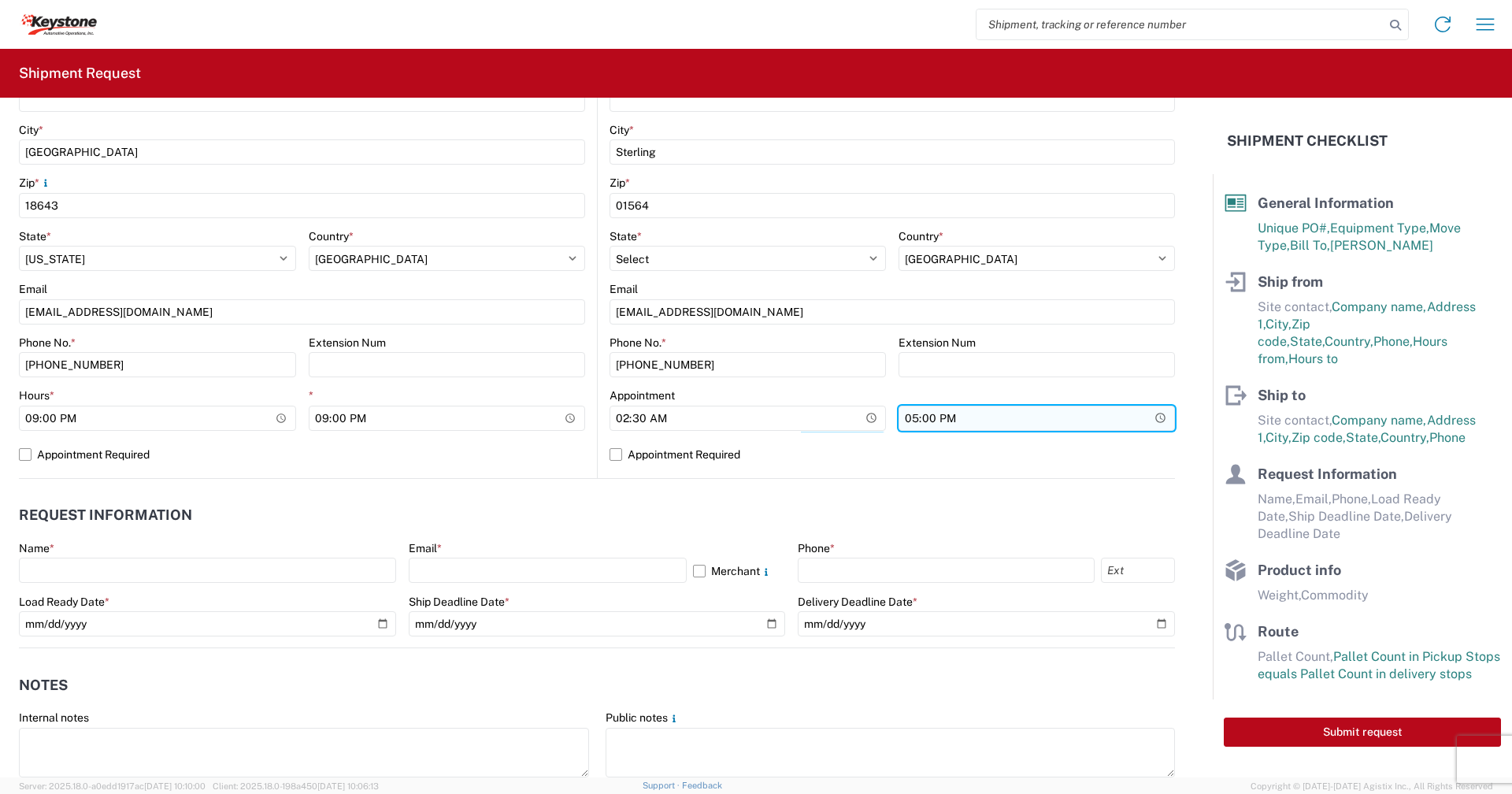
type input "02:30"
click at [1148, 417] on input "17:00" at bounding box center [1037, 418] width 276 height 25
type input "02:30"
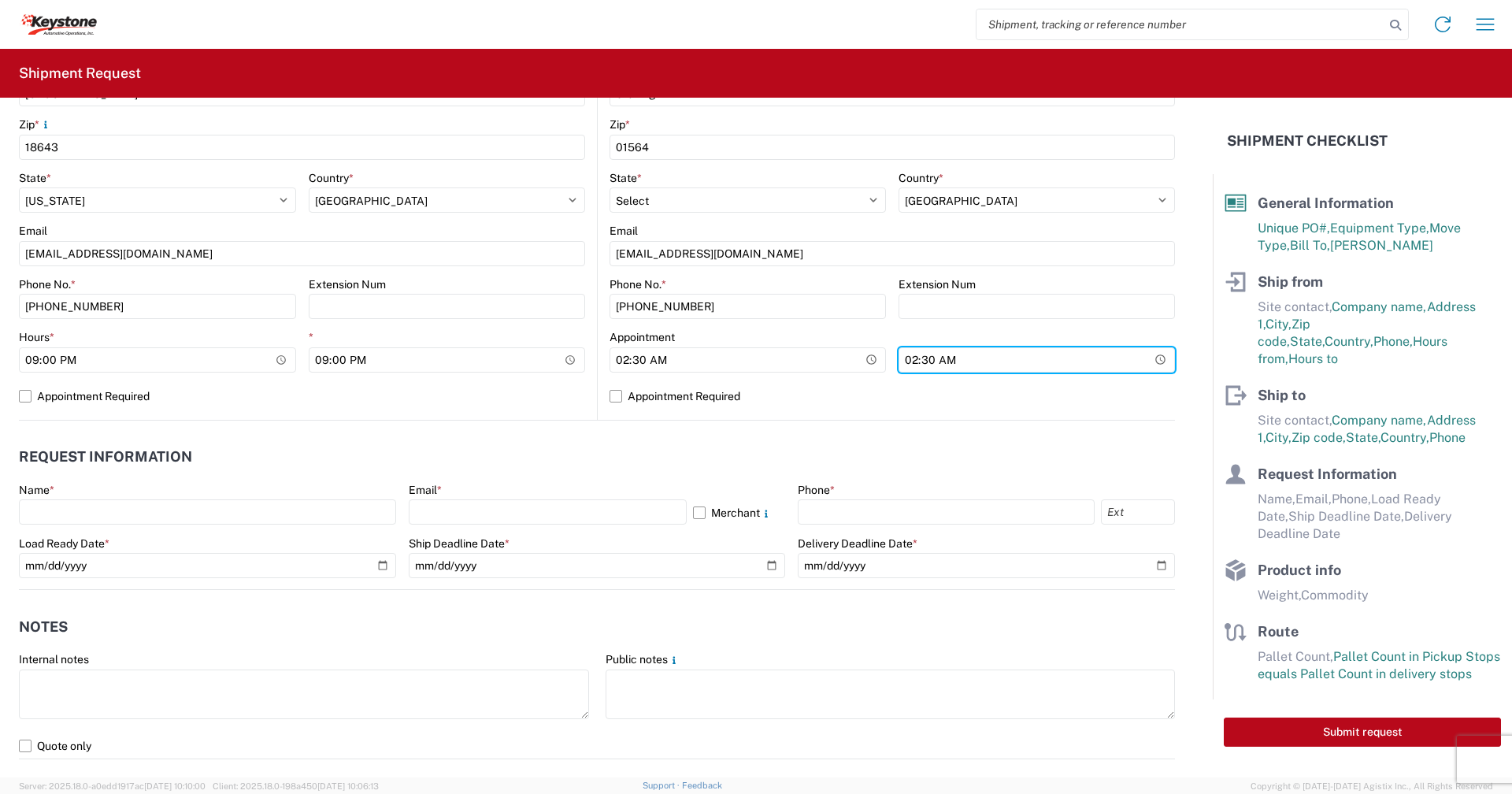
scroll to position [552, 0]
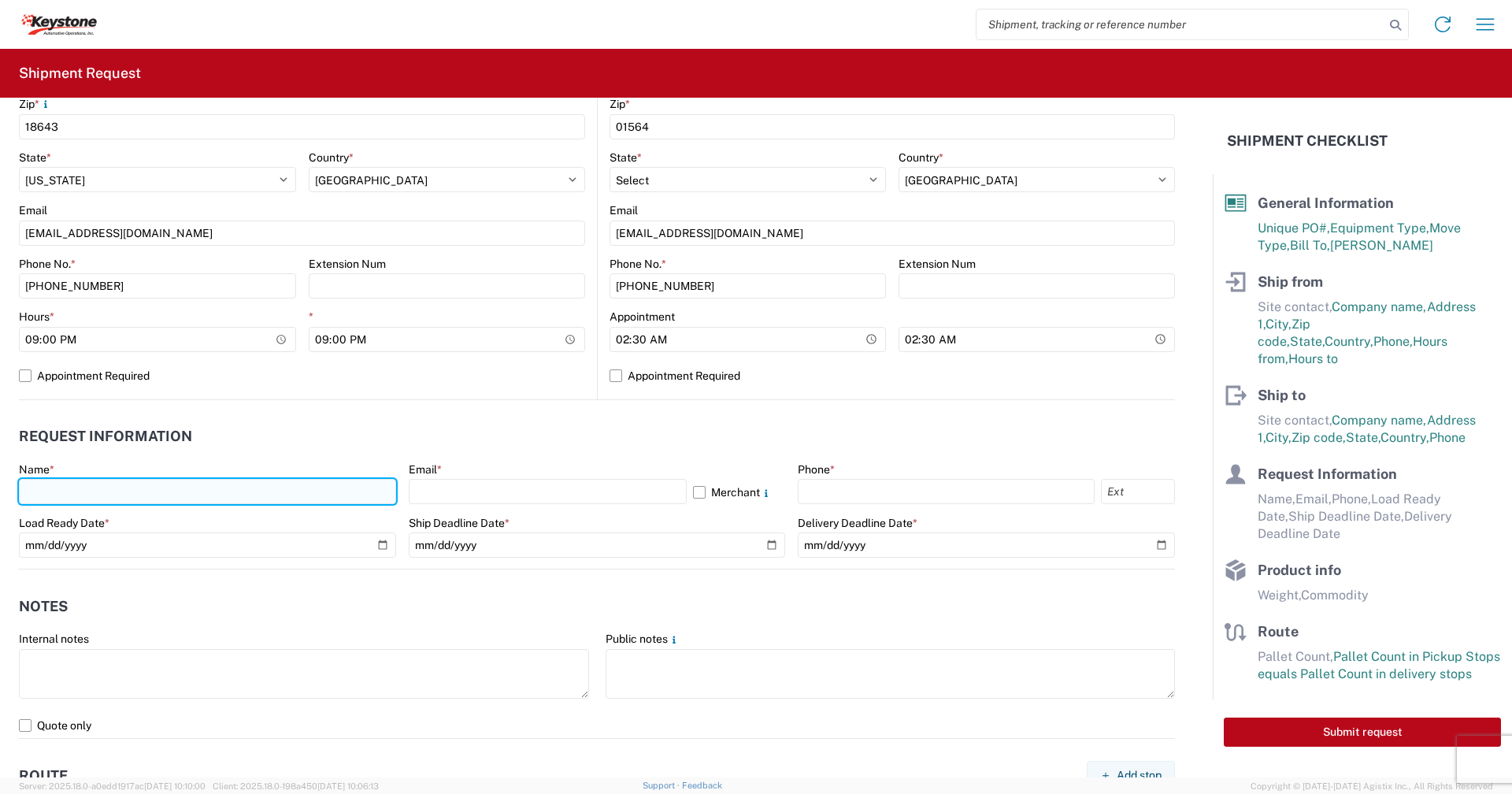
click at [77, 495] on input "text" at bounding box center [208, 492] width 378 height 25
type input "[PERSON_NAME]"
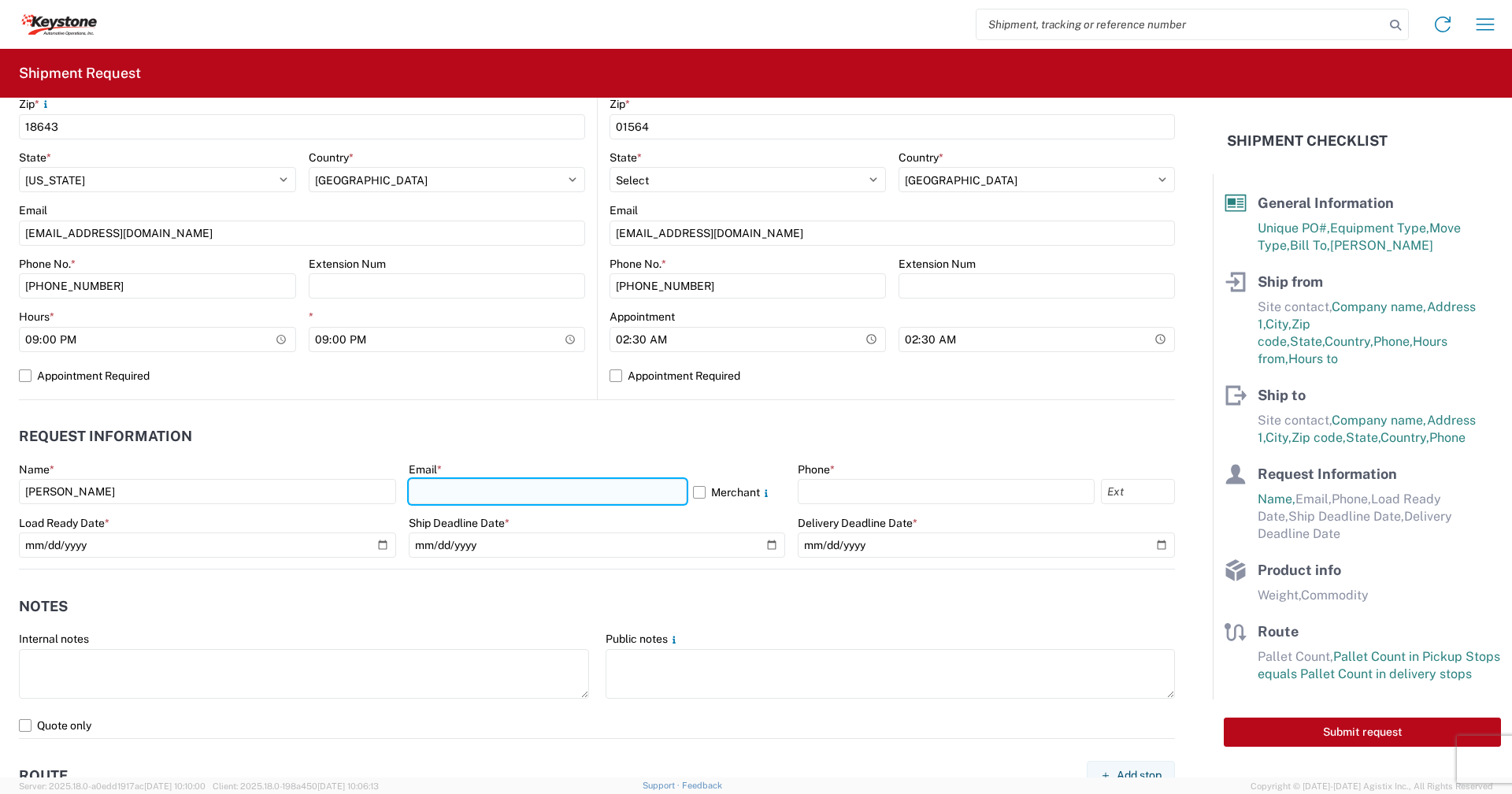
click at [484, 493] on input "text" at bounding box center [547, 492] width 278 height 25
type input "[EMAIL_ADDRESS][DOMAIN_NAME]"
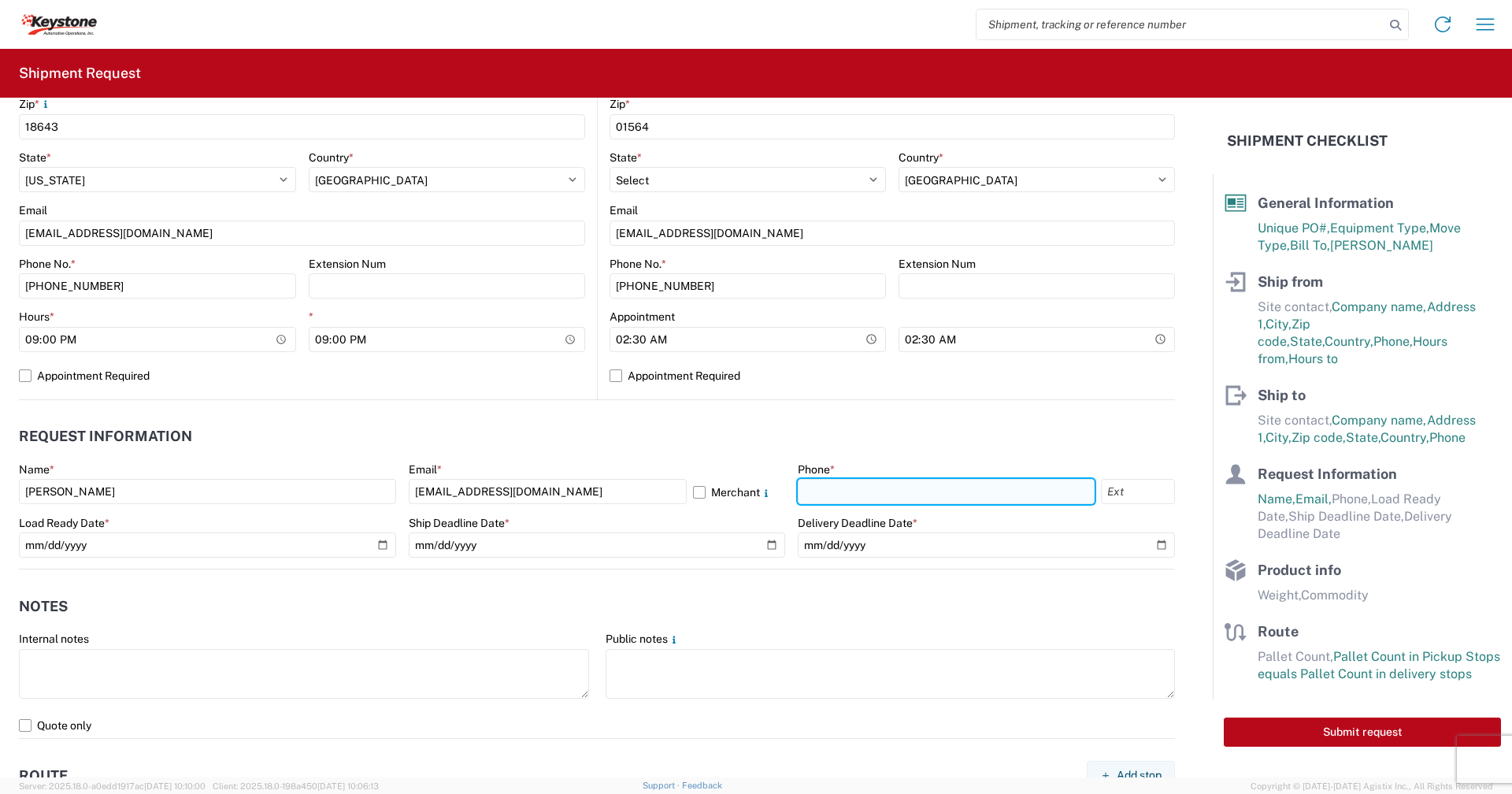
click at [842, 497] on input "text" at bounding box center [946, 492] width 297 height 25
type input "[PHONE_NUMBER]"
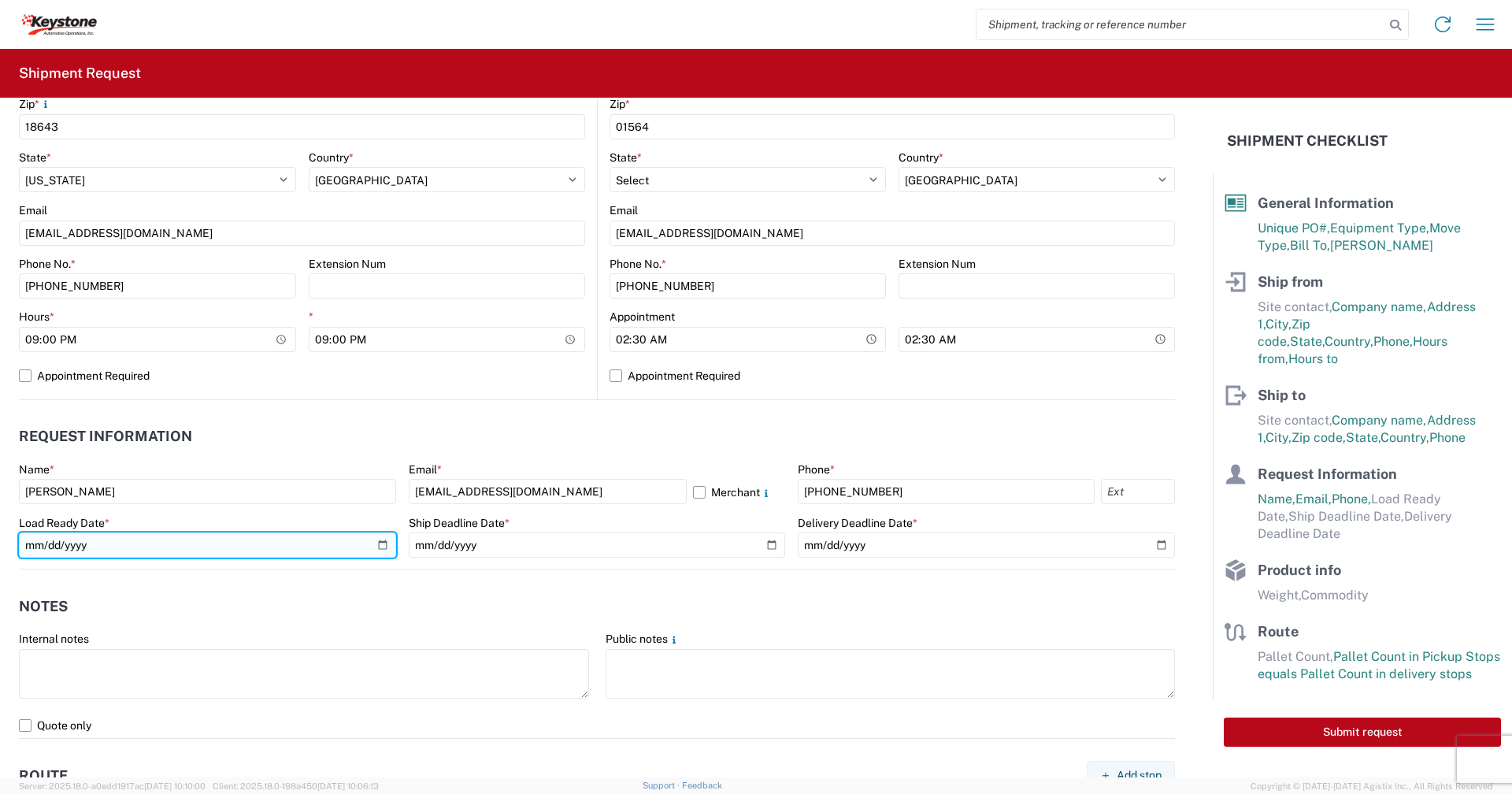
click at [377, 540] on input "date" at bounding box center [208, 545] width 378 height 25
type input "[DATE]"
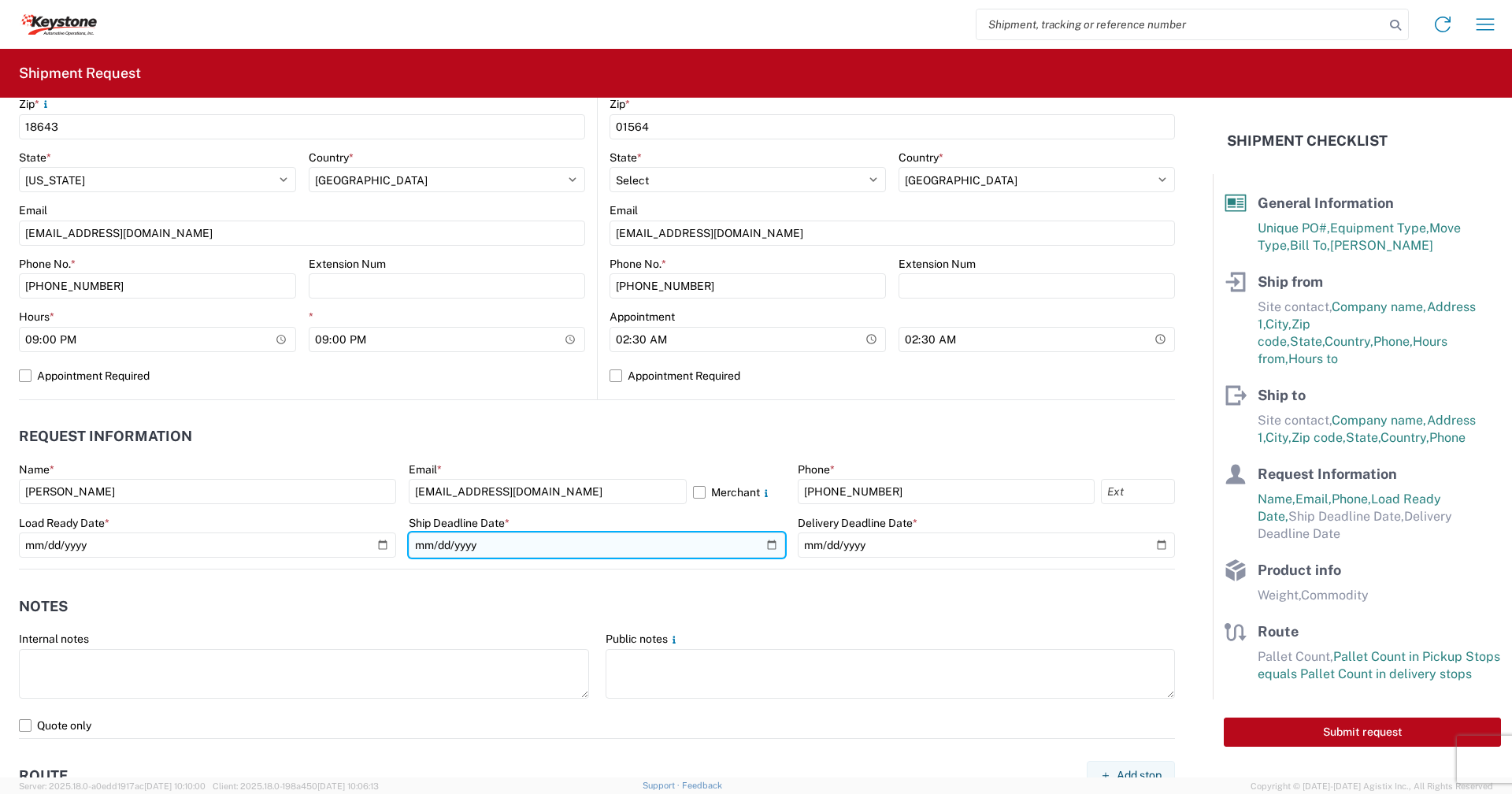
click at [762, 544] on input "date" at bounding box center [597, 545] width 378 height 25
type input "[DATE]"
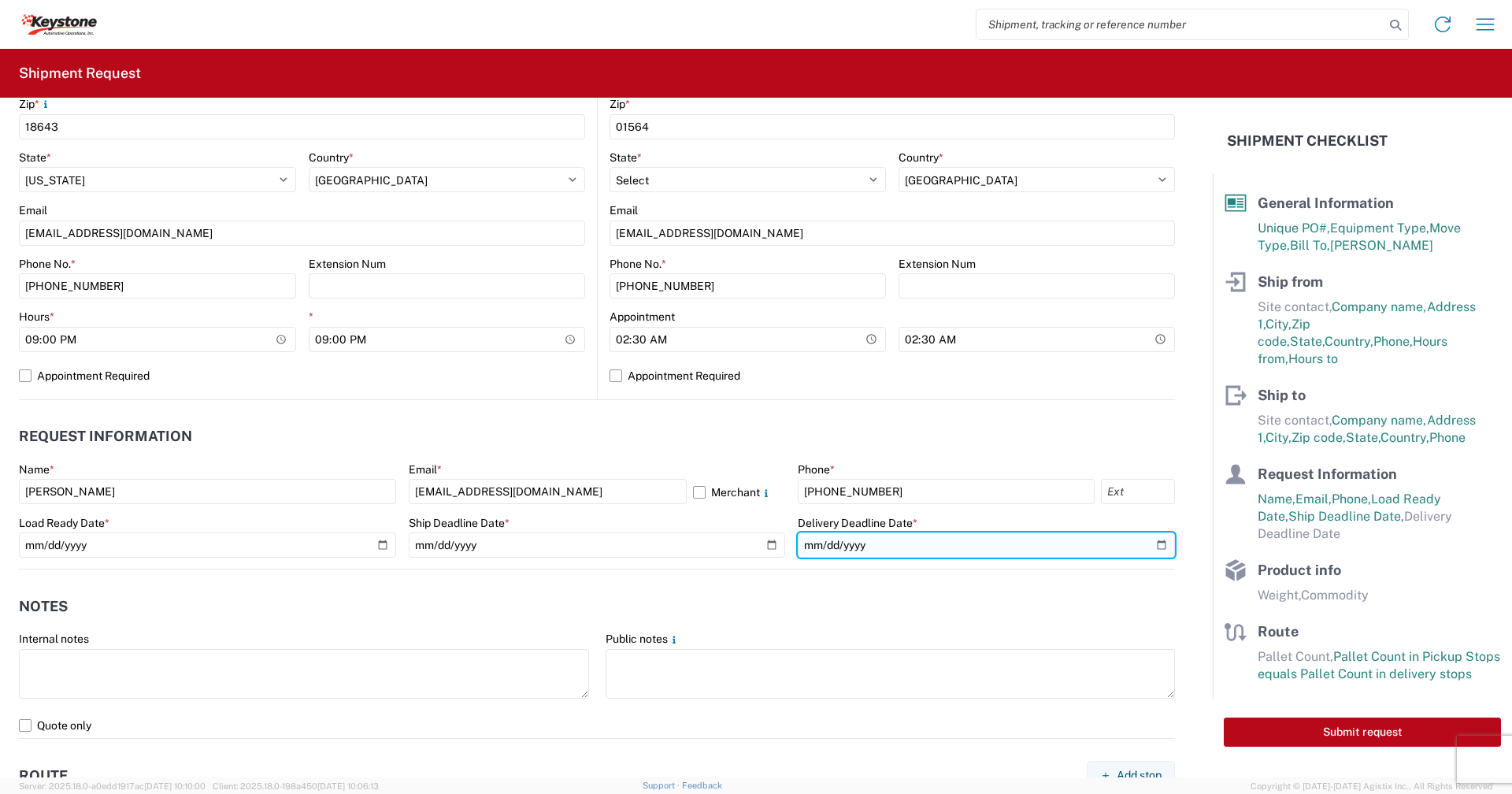
click at [1148, 547] on input "date" at bounding box center [986, 545] width 378 height 25
type input "[DATE]"
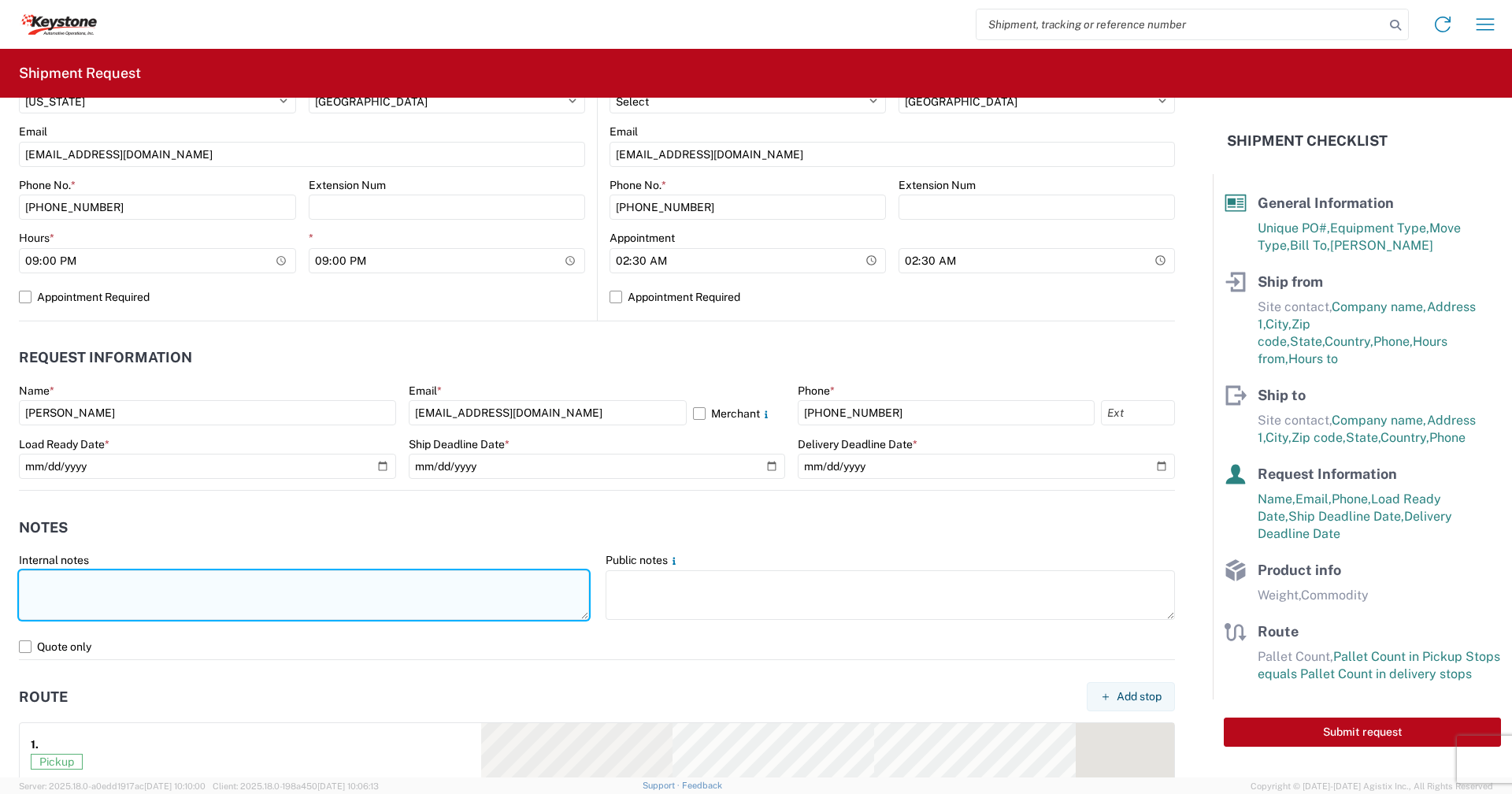
click at [56, 583] on textarea at bounding box center [304, 595] width 571 height 49
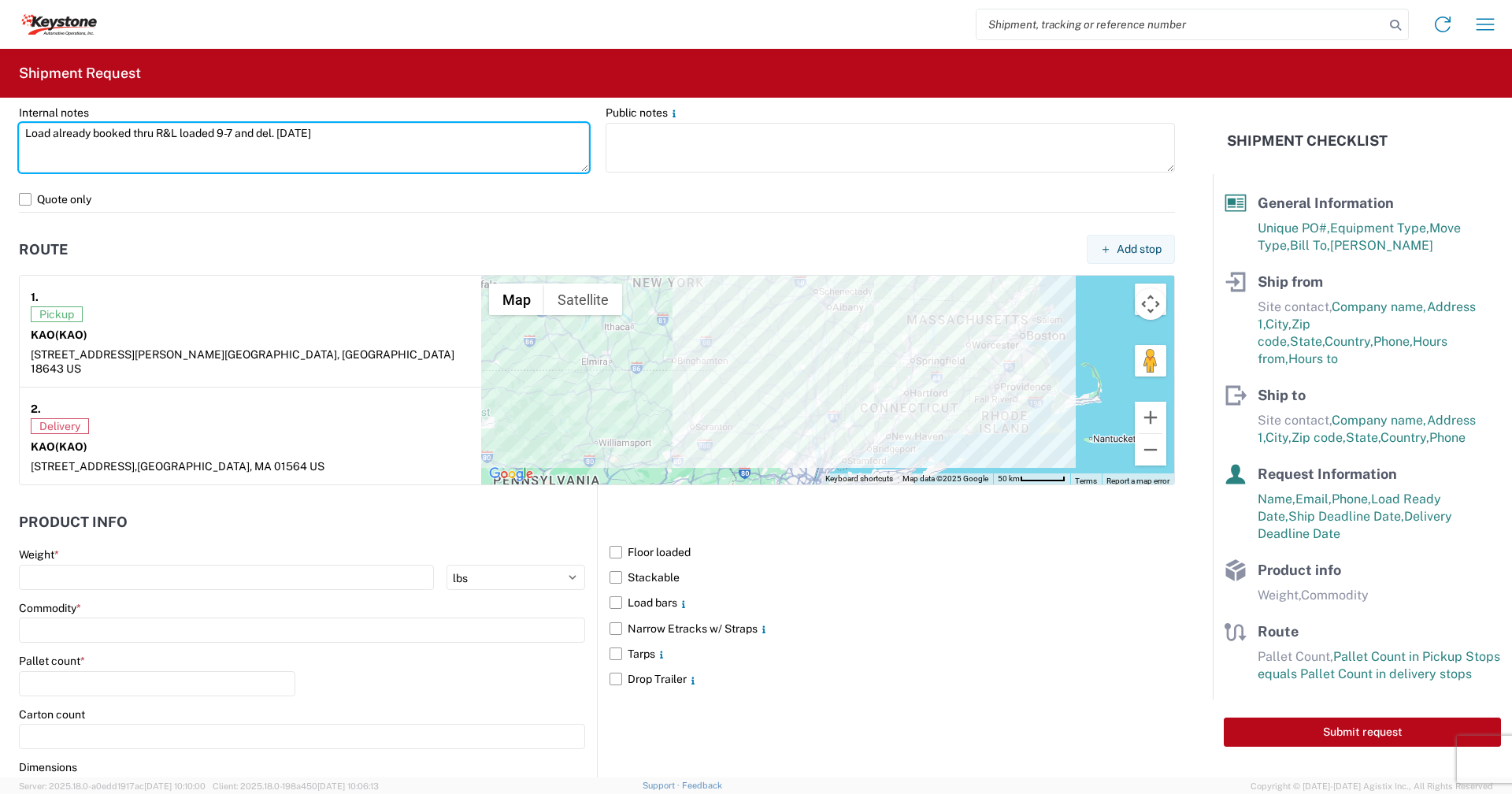
scroll to position [1182, 0]
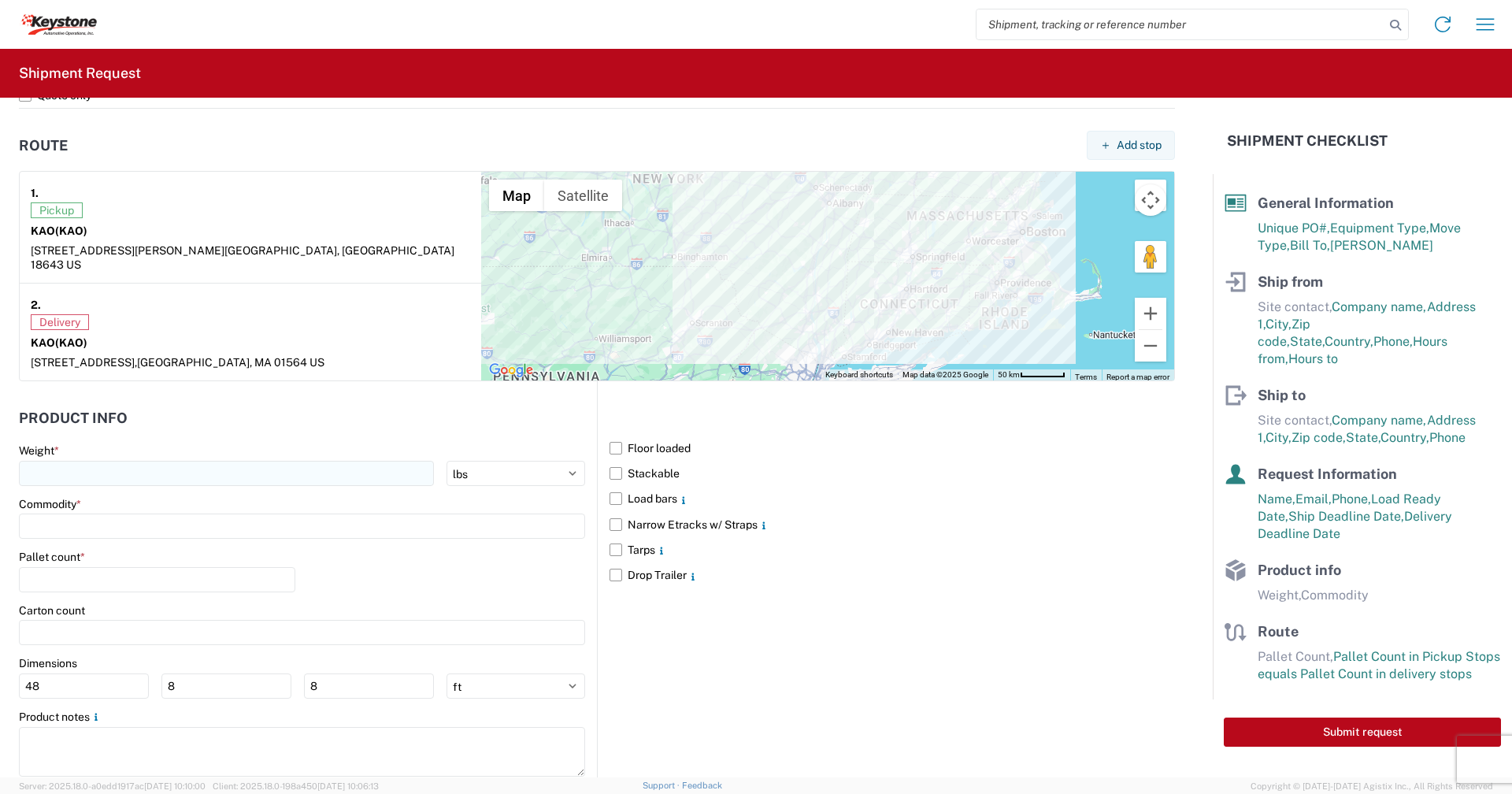
type textarea "Load already booked thru R&L loaded 9-7 and del. [DATE]"
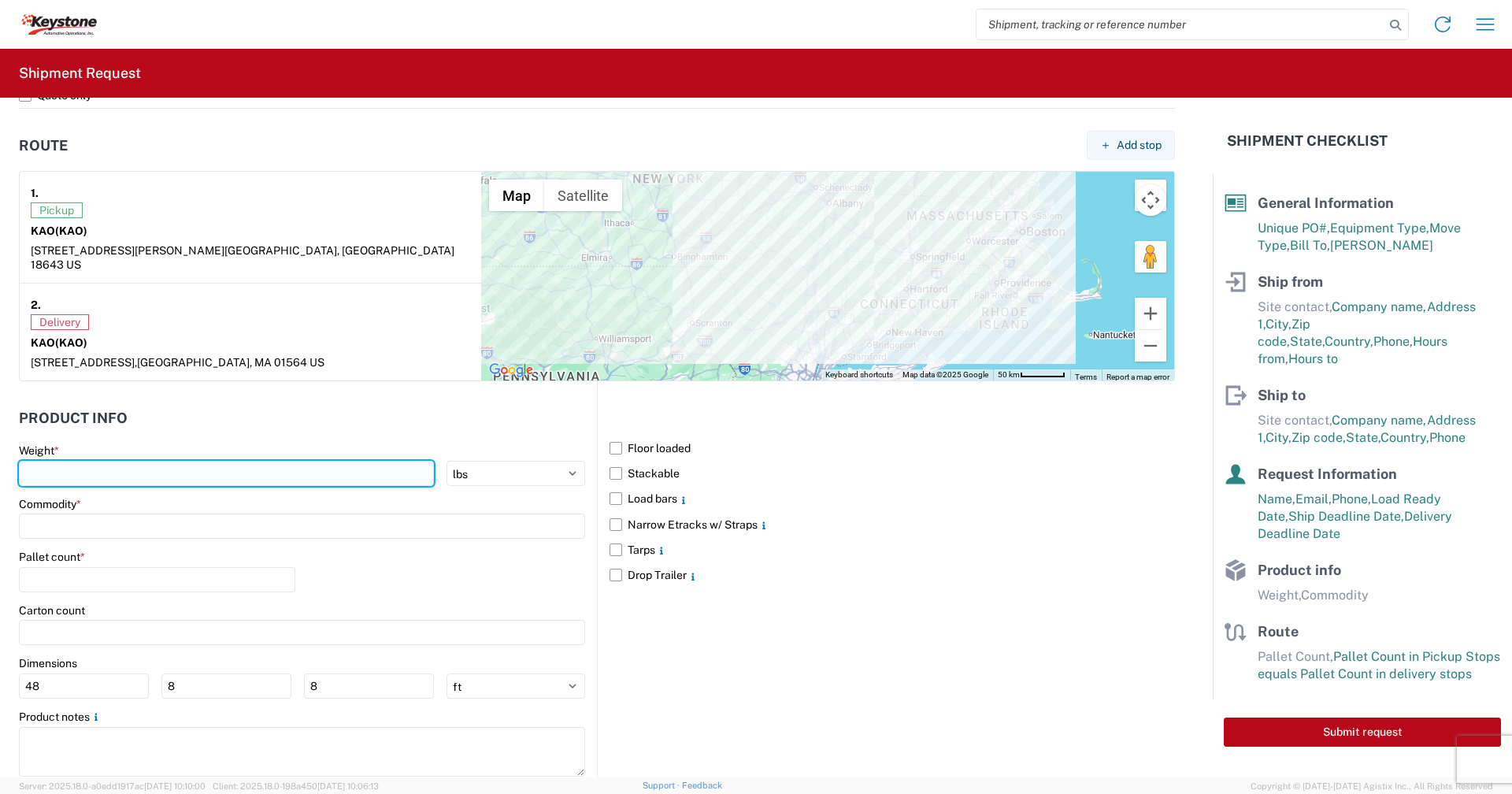
click at [204, 461] on input "number" at bounding box center [227, 473] width 415 height 25
type input "28000"
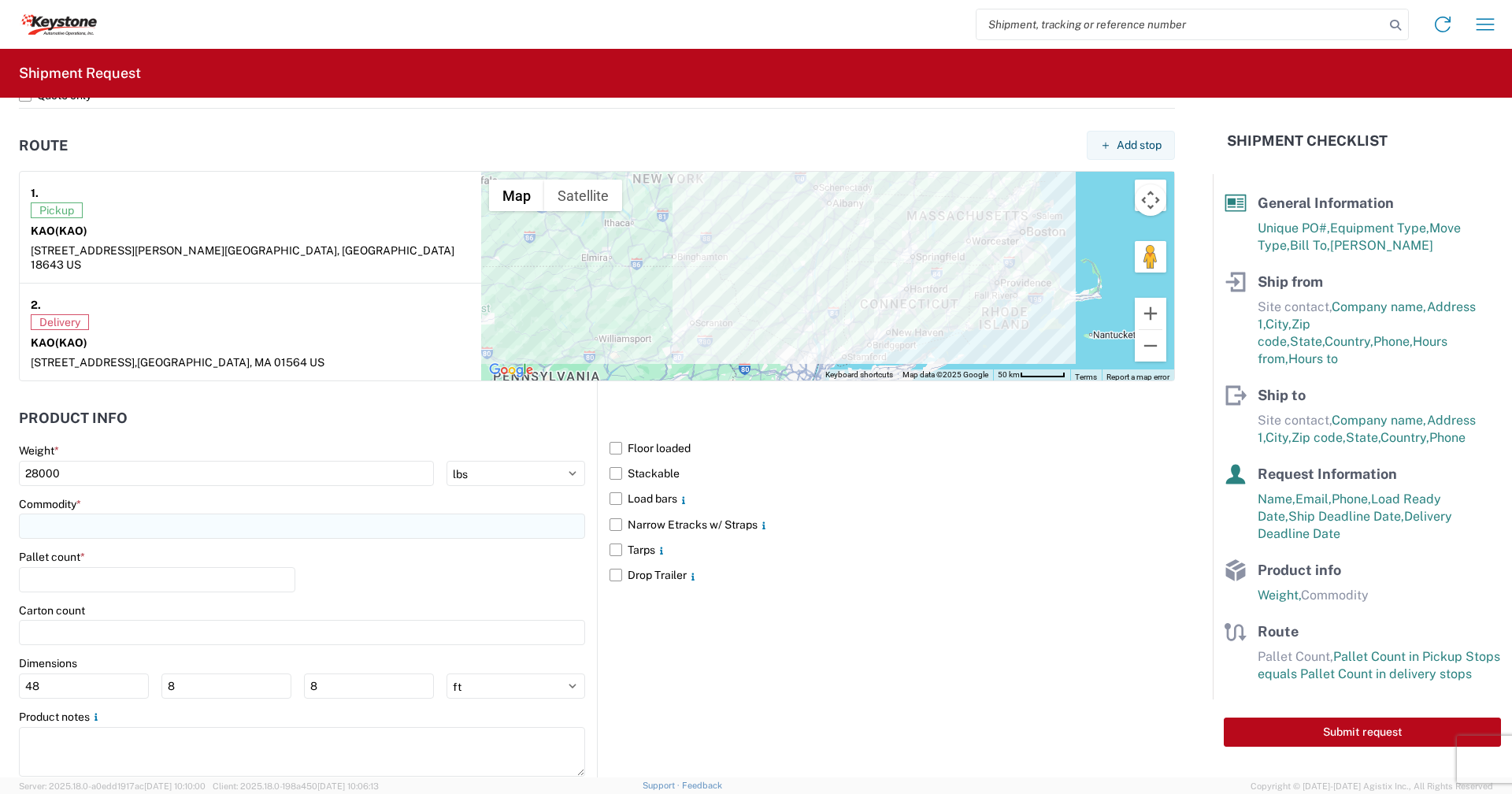
click at [137, 514] on input at bounding box center [302, 526] width 567 height 25
click at [143, 547] on input at bounding box center [160, 551] width 257 height 25
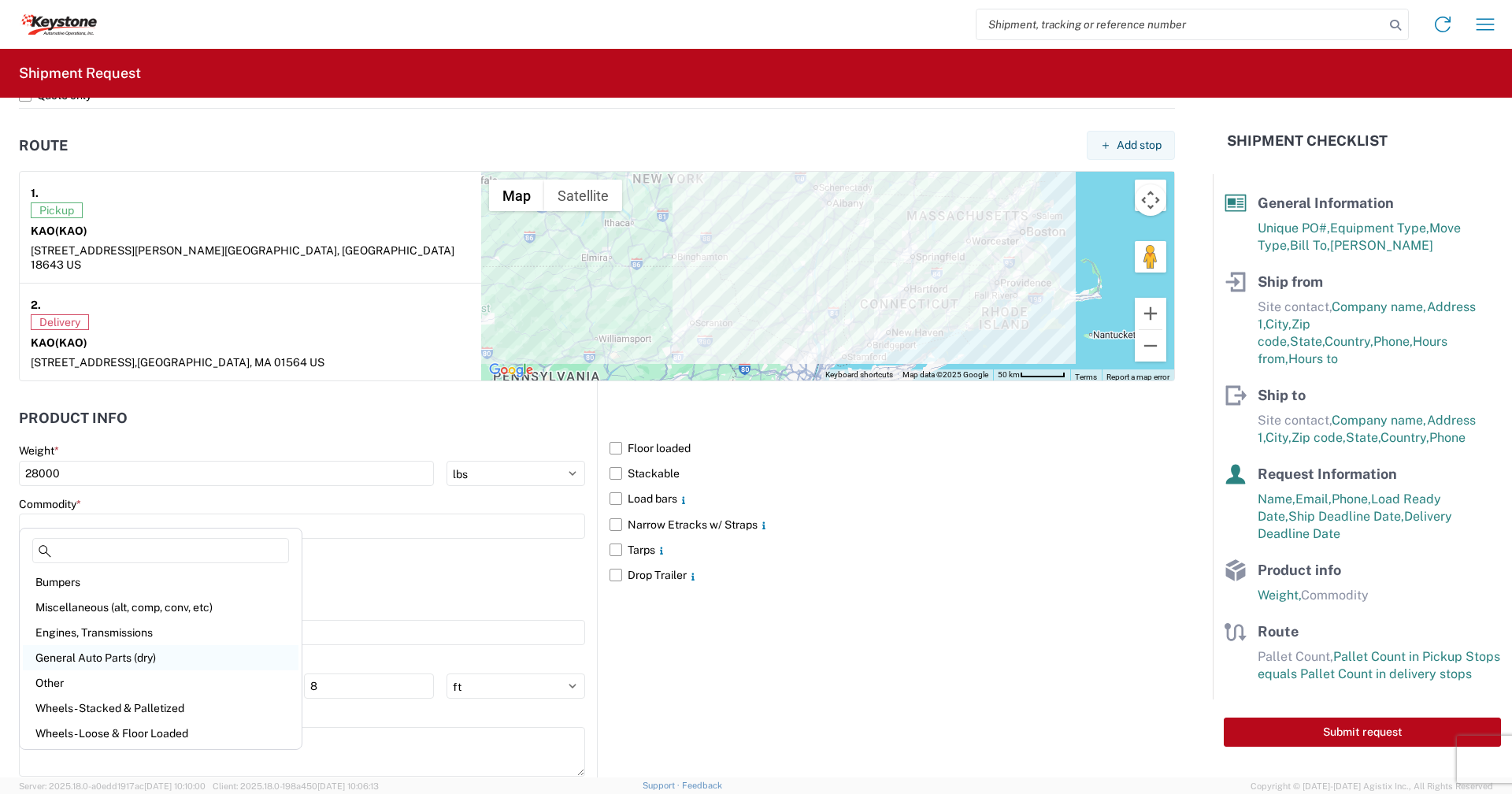
click at [92, 652] on div "General Auto Parts (dry)" at bounding box center [161, 658] width 276 height 25
type input "General Auto Parts (dry)"
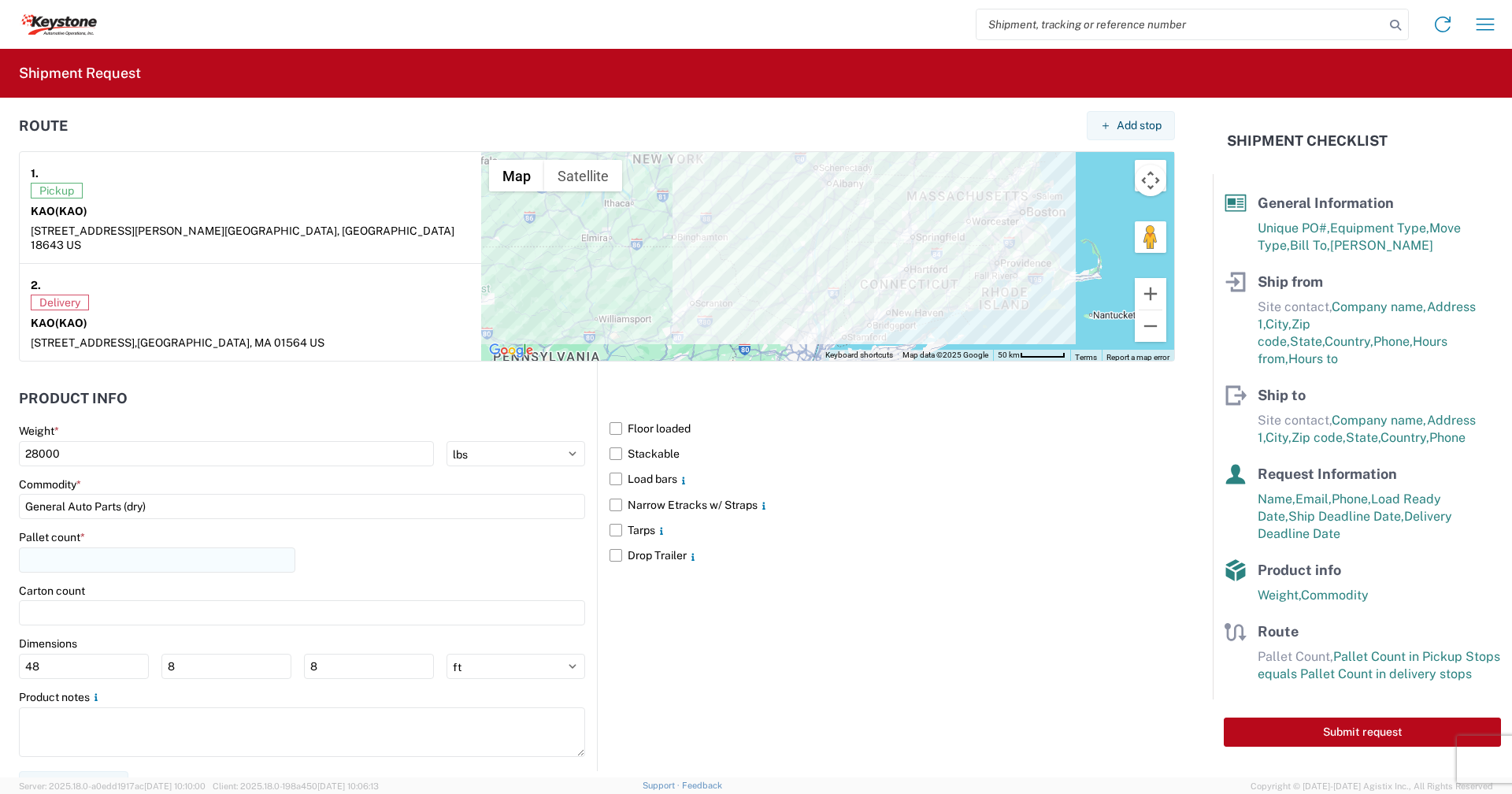
scroll to position [1210, 0]
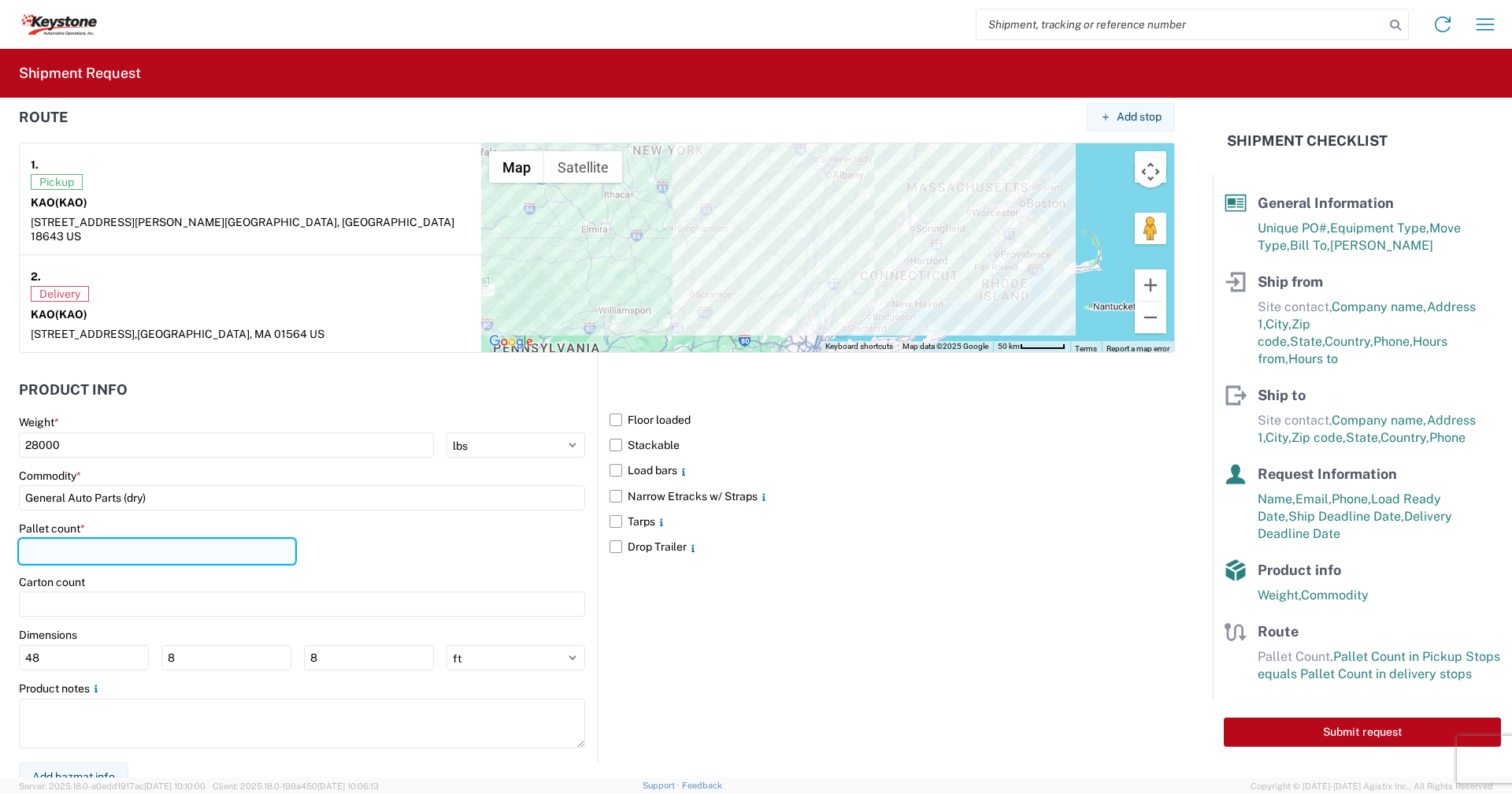
click at [108, 543] on input "number" at bounding box center [157, 552] width 276 height 25
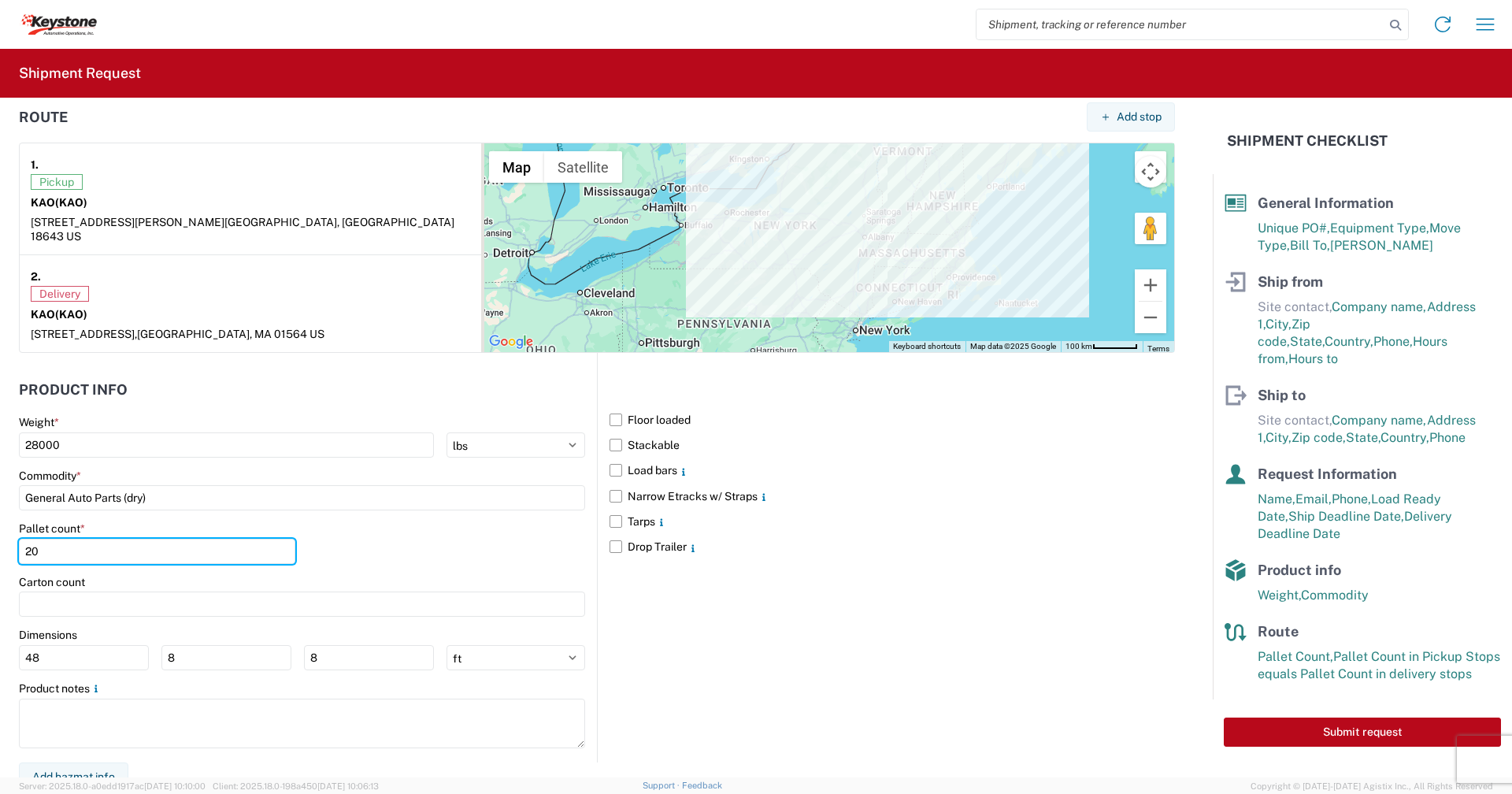
type input "20"
drag, startPoint x: 882, startPoint y: 644, endPoint x: 861, endPoint y: 737, distance: 95.3
click at [861, 737] on div "Floor loaded Stackable Load bars Narrow Etracks w/ Straps Tarps Drop Trailer" at bounding box center [885, 556] width 578 height 409
click at [980, 569] on div "Floor loaded Stackable Load bars Narrow Etracks w/ Straps Tarps Drop Trailer" at bounding box center [885, 556] width 578 height 409
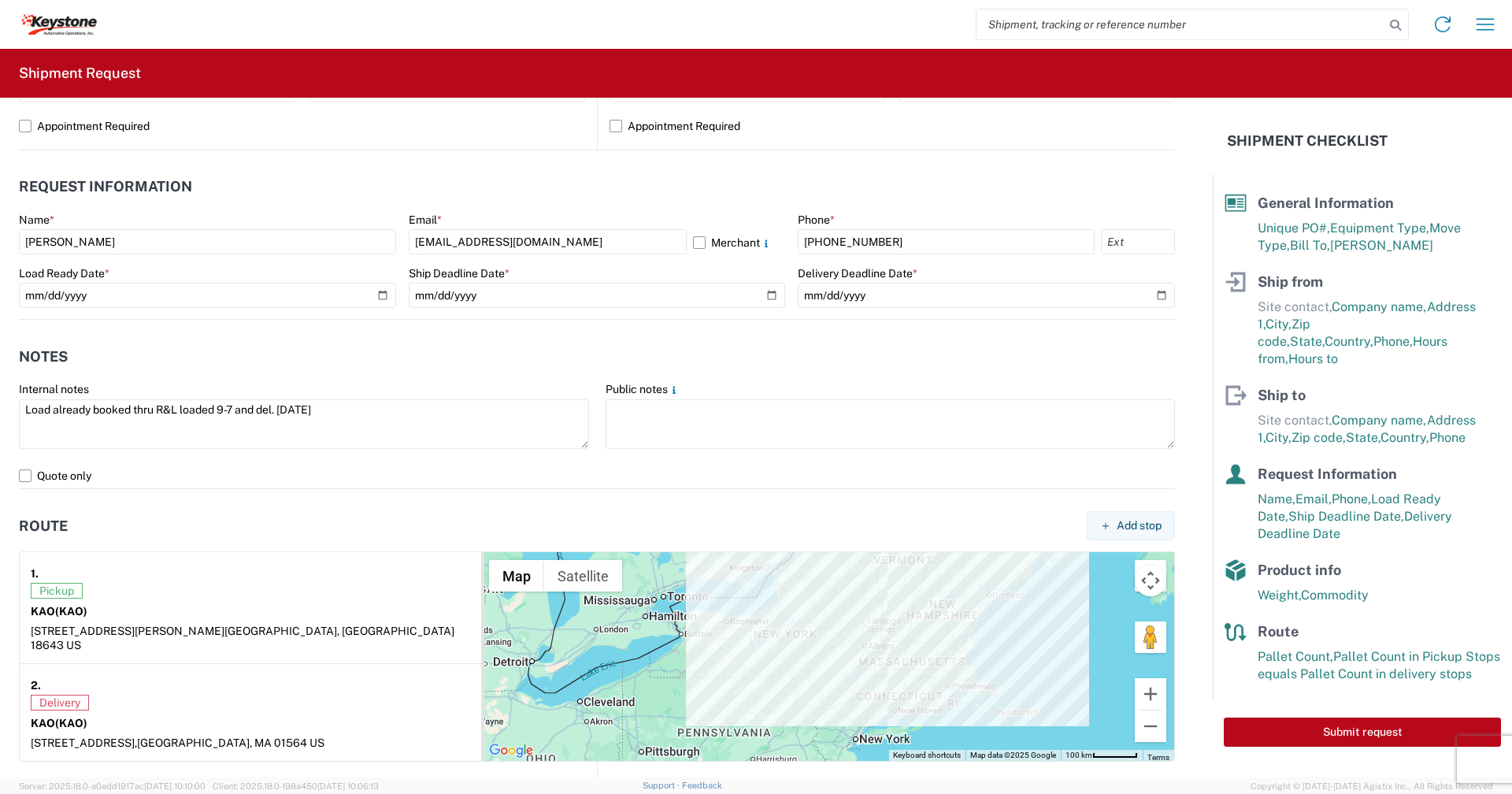
scroll to position [866, 0]
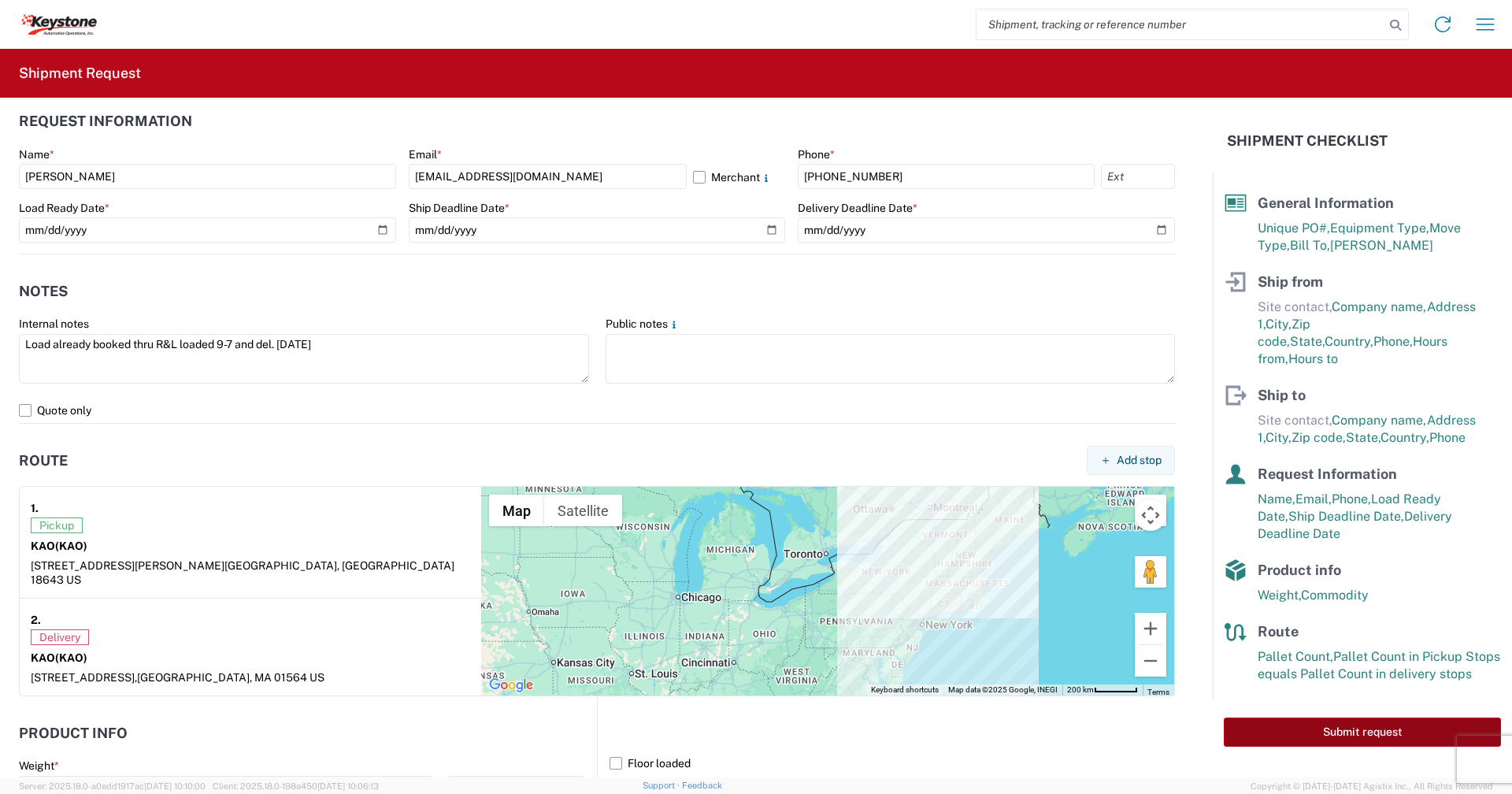
click at [1337, 718] on button "Submit request" at bounding box center [1362, 732] width 277 height 29
select select "US"
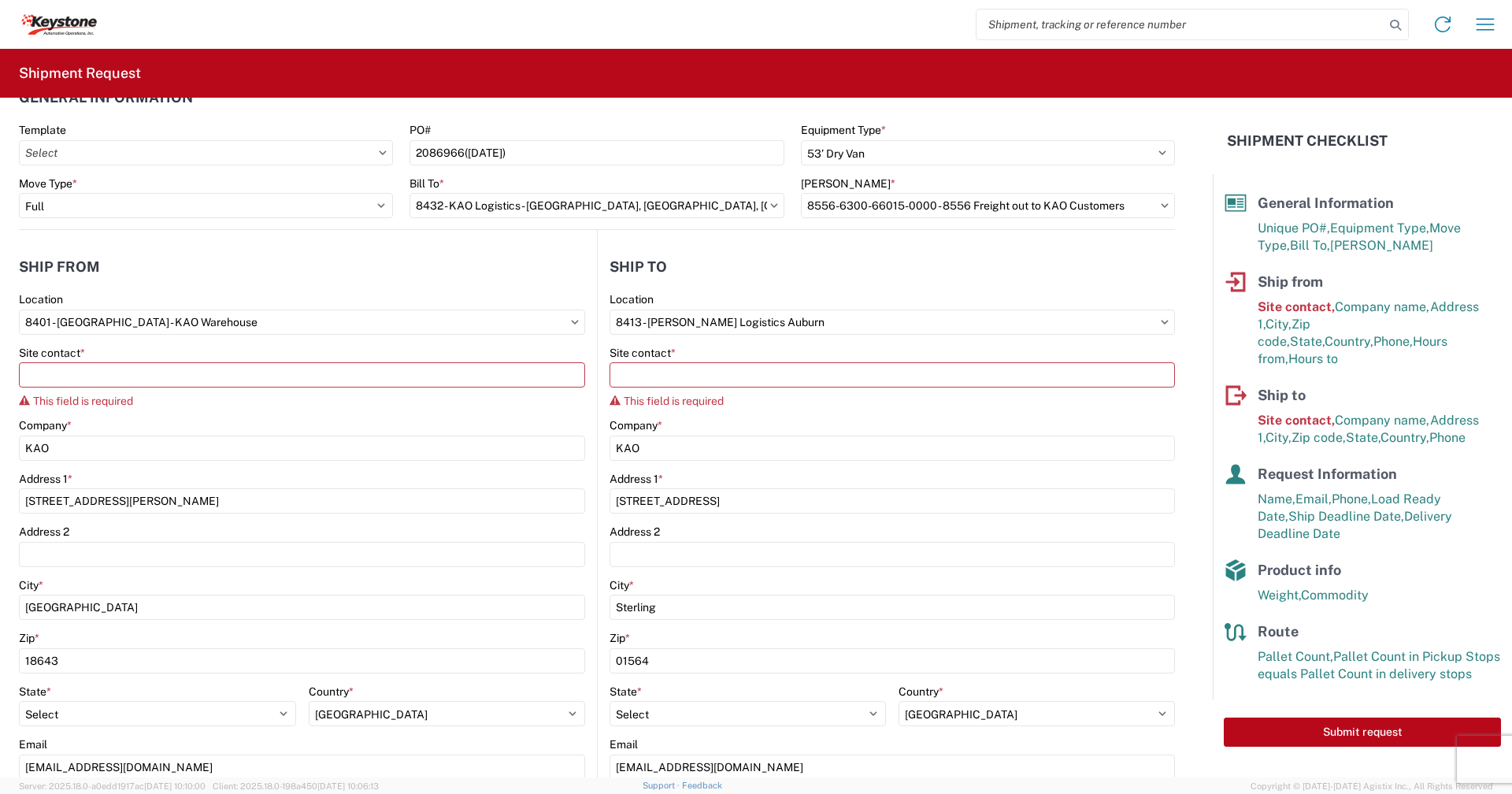
scroll to position [19, 0]
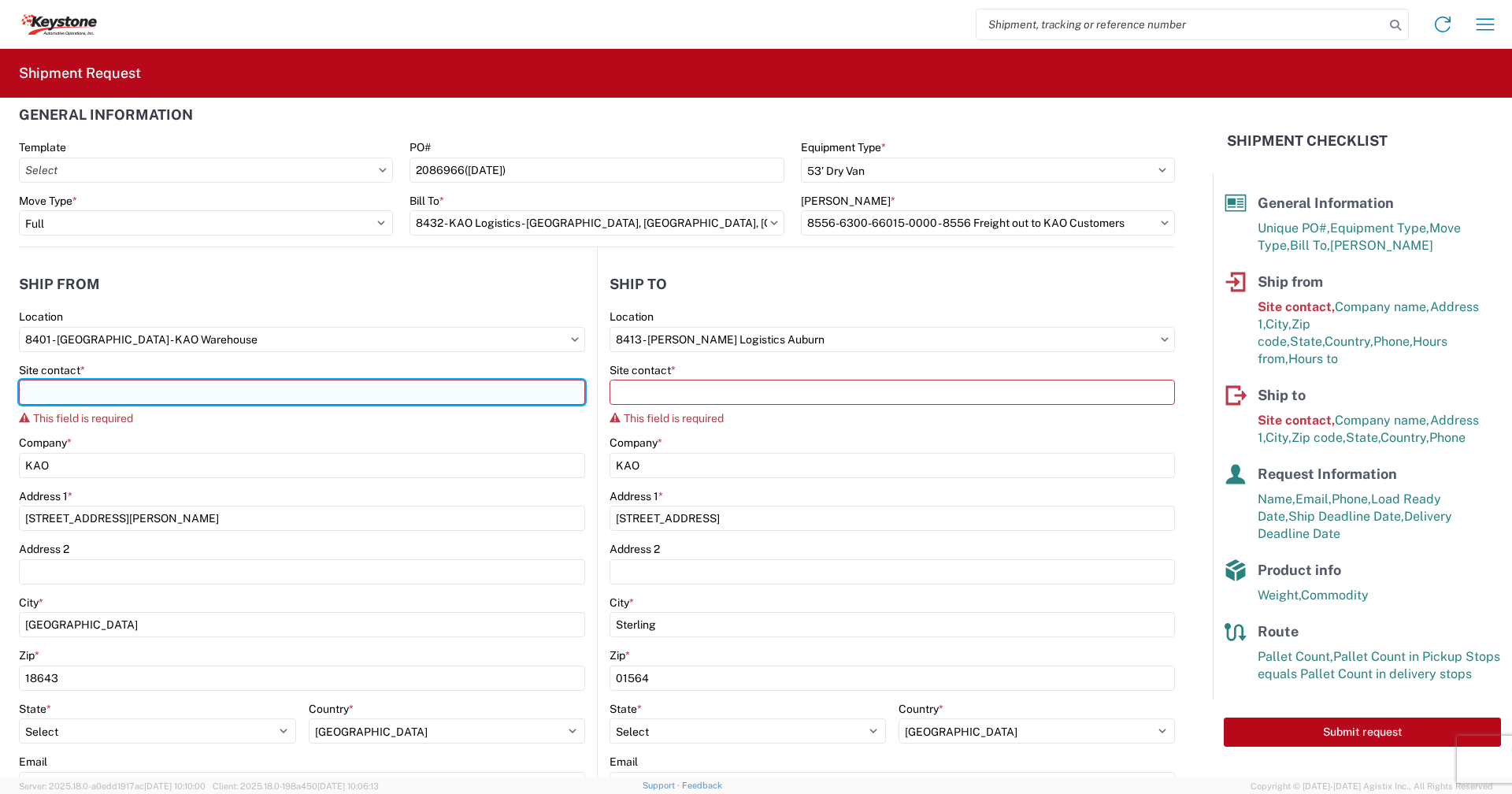
click at [88, 390] on input "Site contact *" at bounding box center [302, 392] width 567 height 25
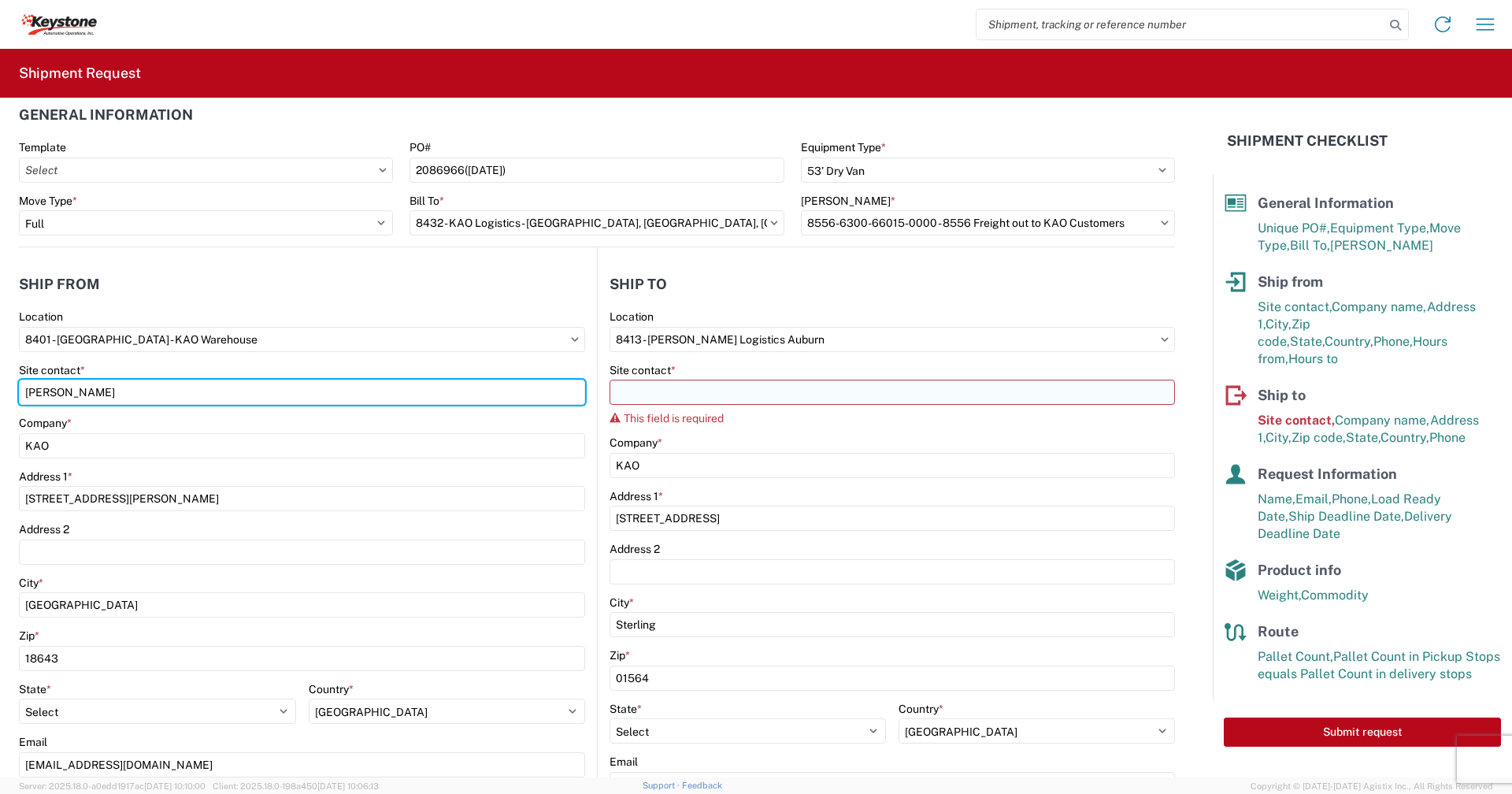
type input "[PERSON_NAME]"
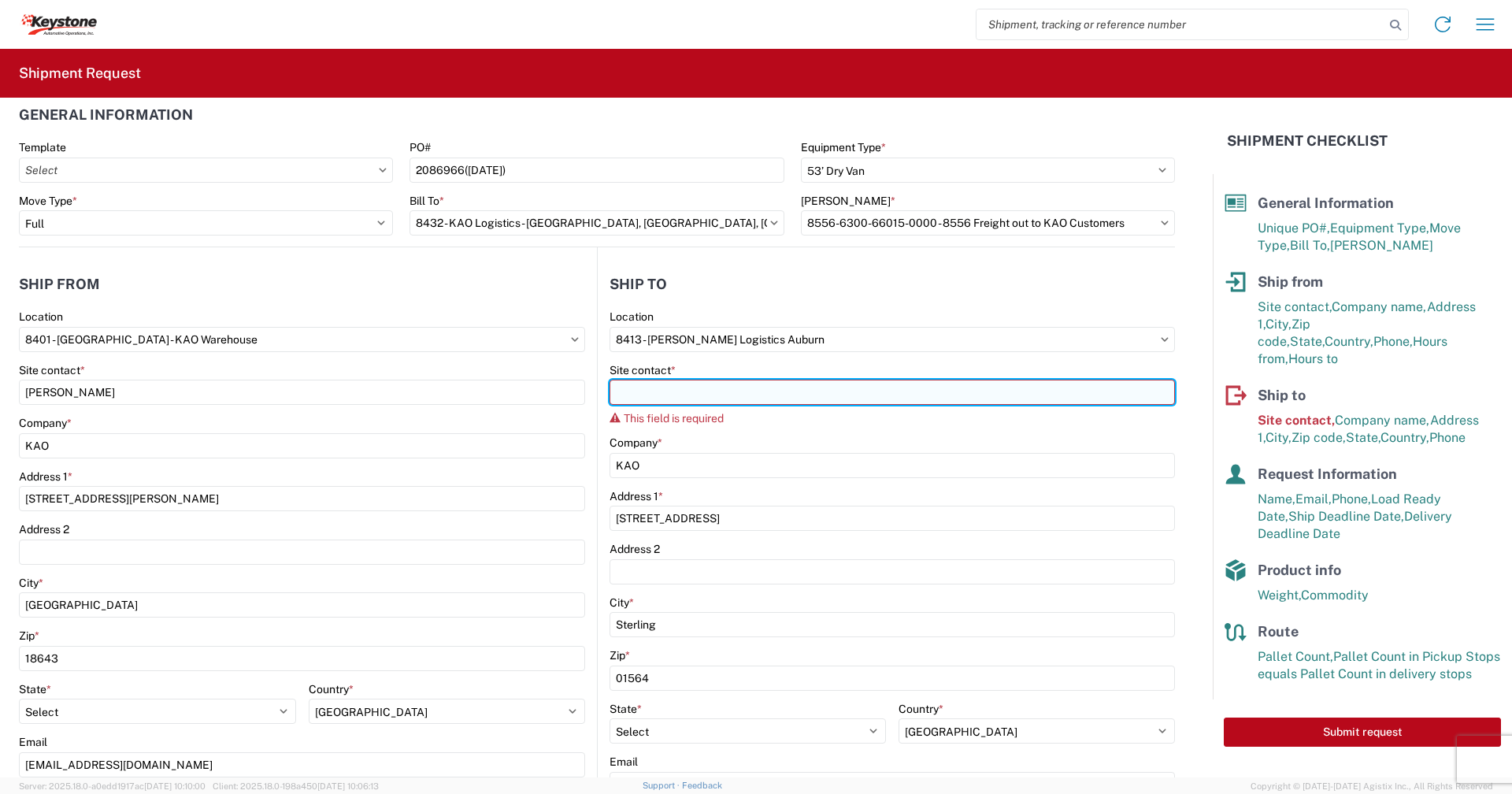
click at [681, 385] on input "Site contact *" at bounding box center [892, 392] width 566 height 25
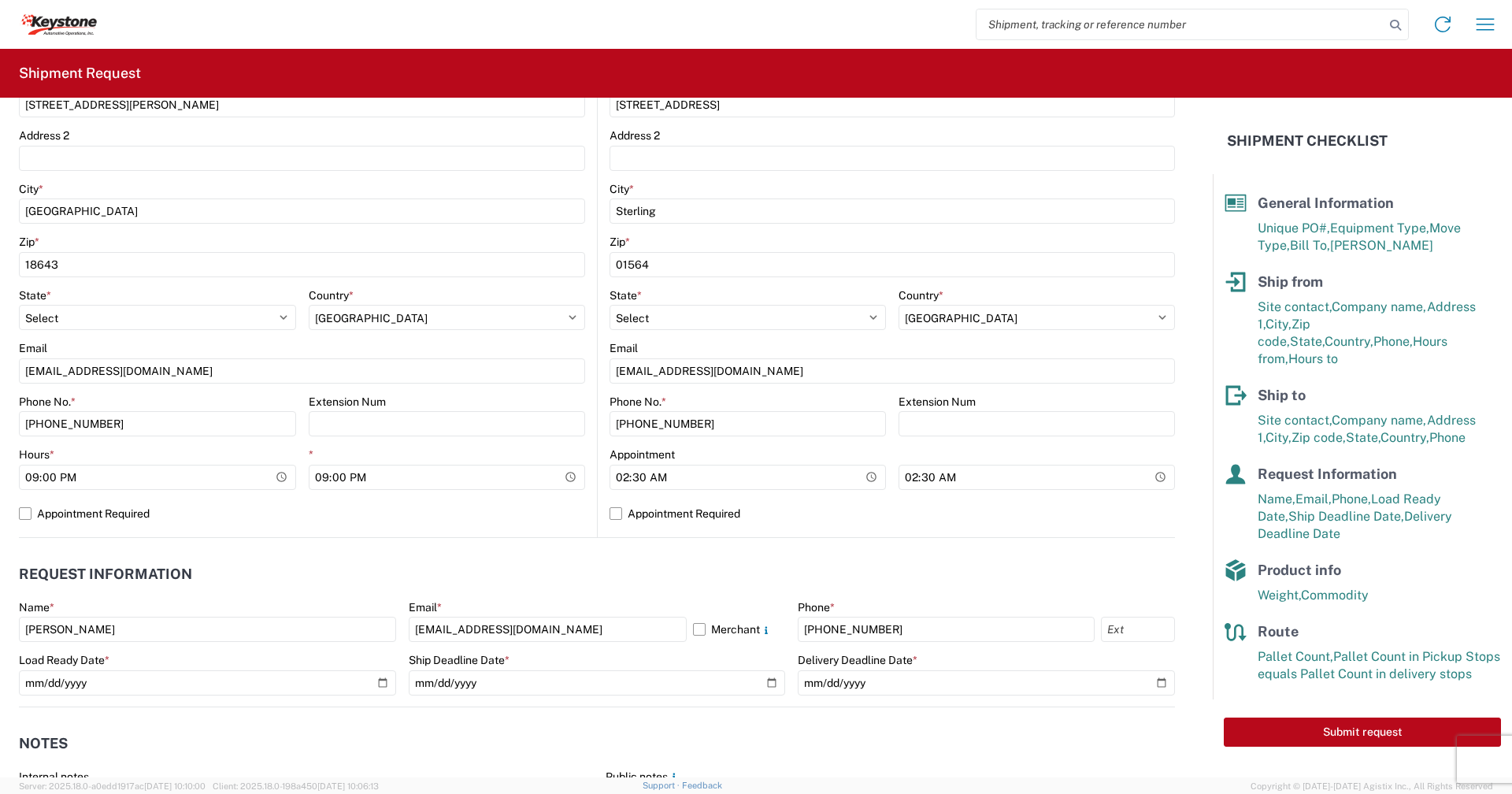
scroll to position [571, 0]
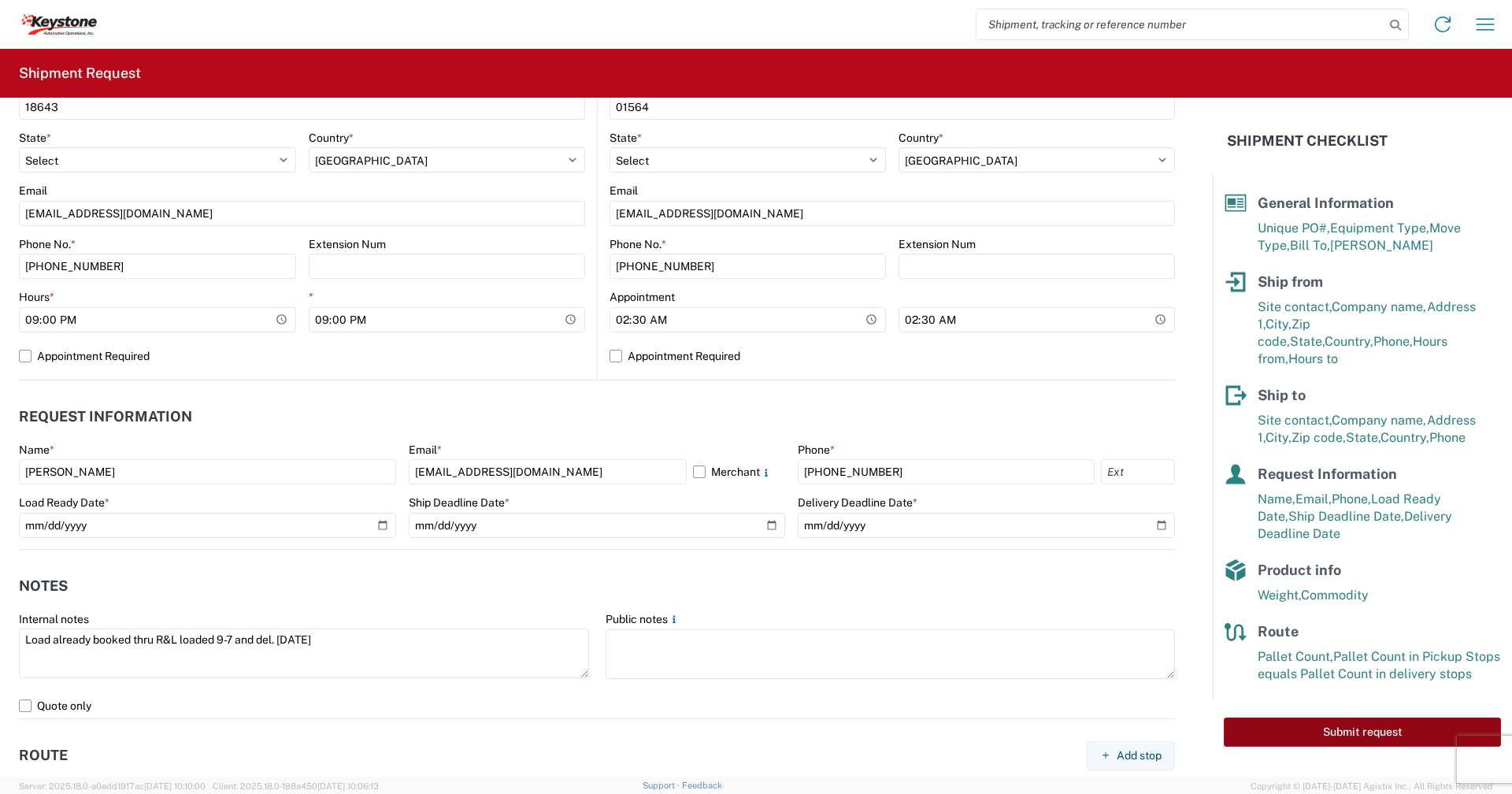
type input "[PERSON_NAME]"
click at [1311, 718] on button "Submit request" at bounding box center [1362, 732] width 277 height 29
